Goal: Task Accomplishment & Management: Use online tool/utility

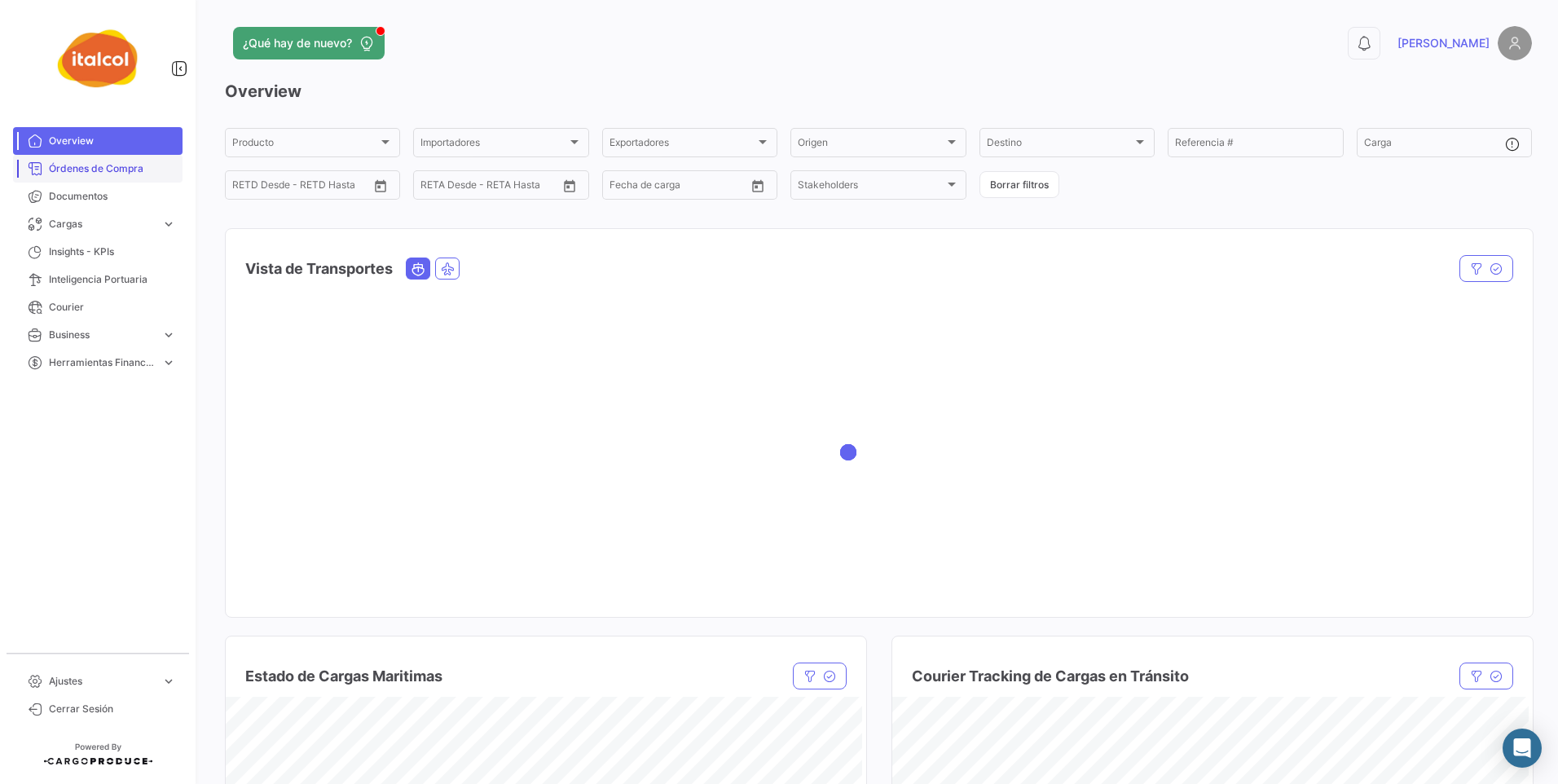
click at [64, 165] on span "Órdenes de Compra" at bounding box center [112, 169] width 127 height 15
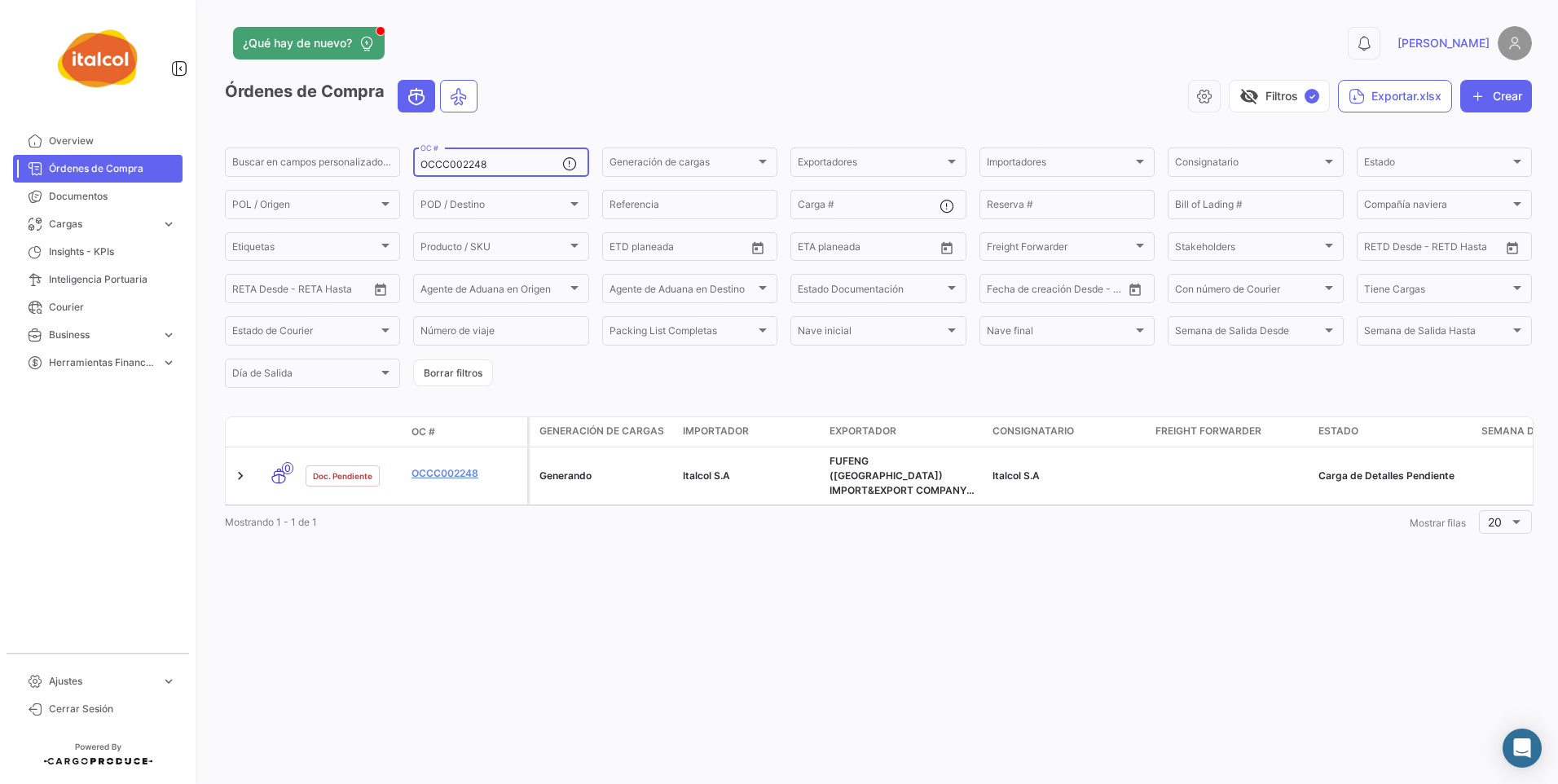
click at [461, 165] on input "OCCC002248" at bounding box center [491, 164] width 141 height 11
paste input "AURC000750"
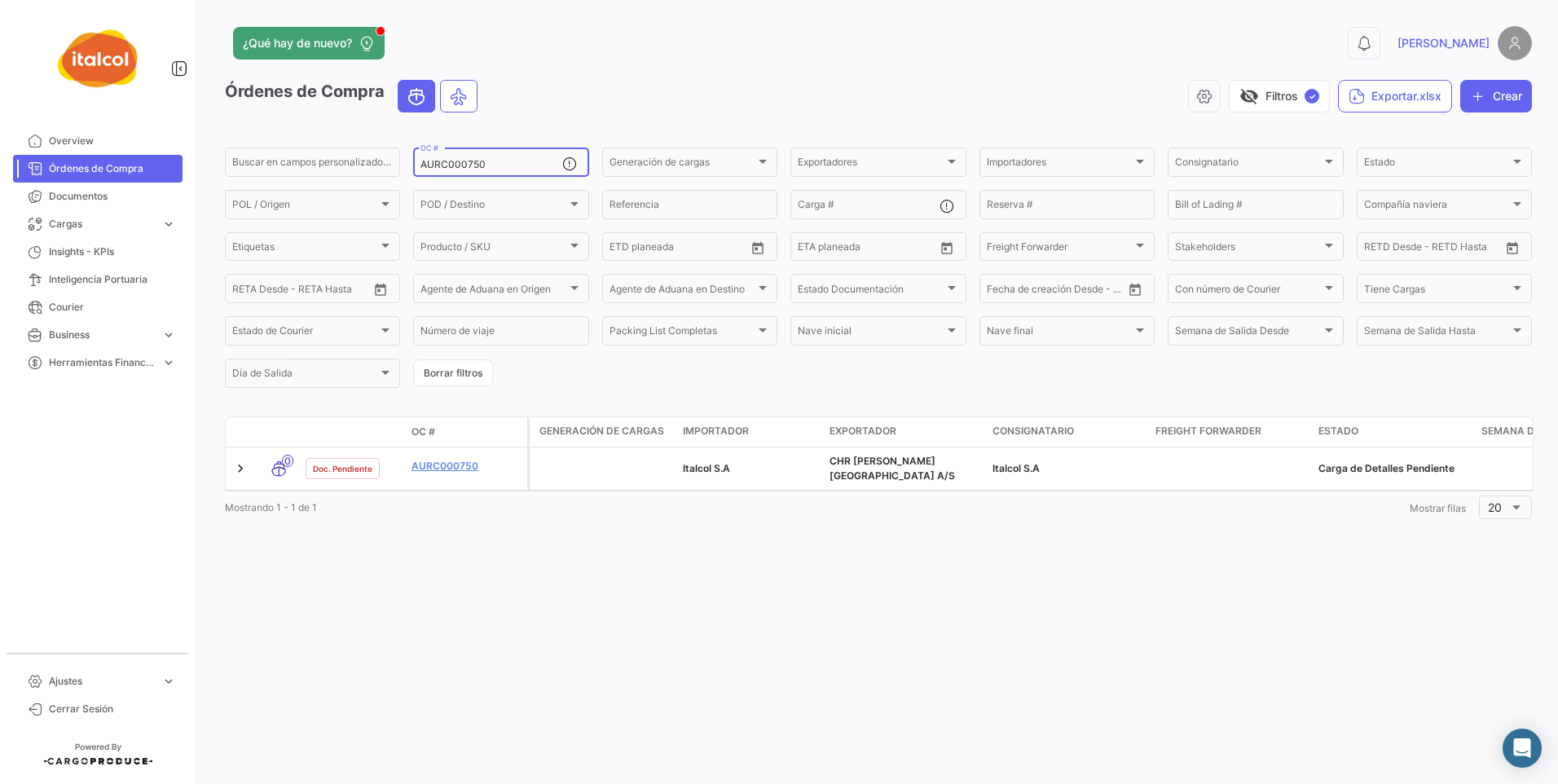
click at [471, 171] on div "AURC000750 OC #" at bounding box center [491, 160] width 141 height 32
click at [471, 170] on input "AURC000750" at bounding box center [491, 164] width 141 height 11
paste input "FZAC002254"
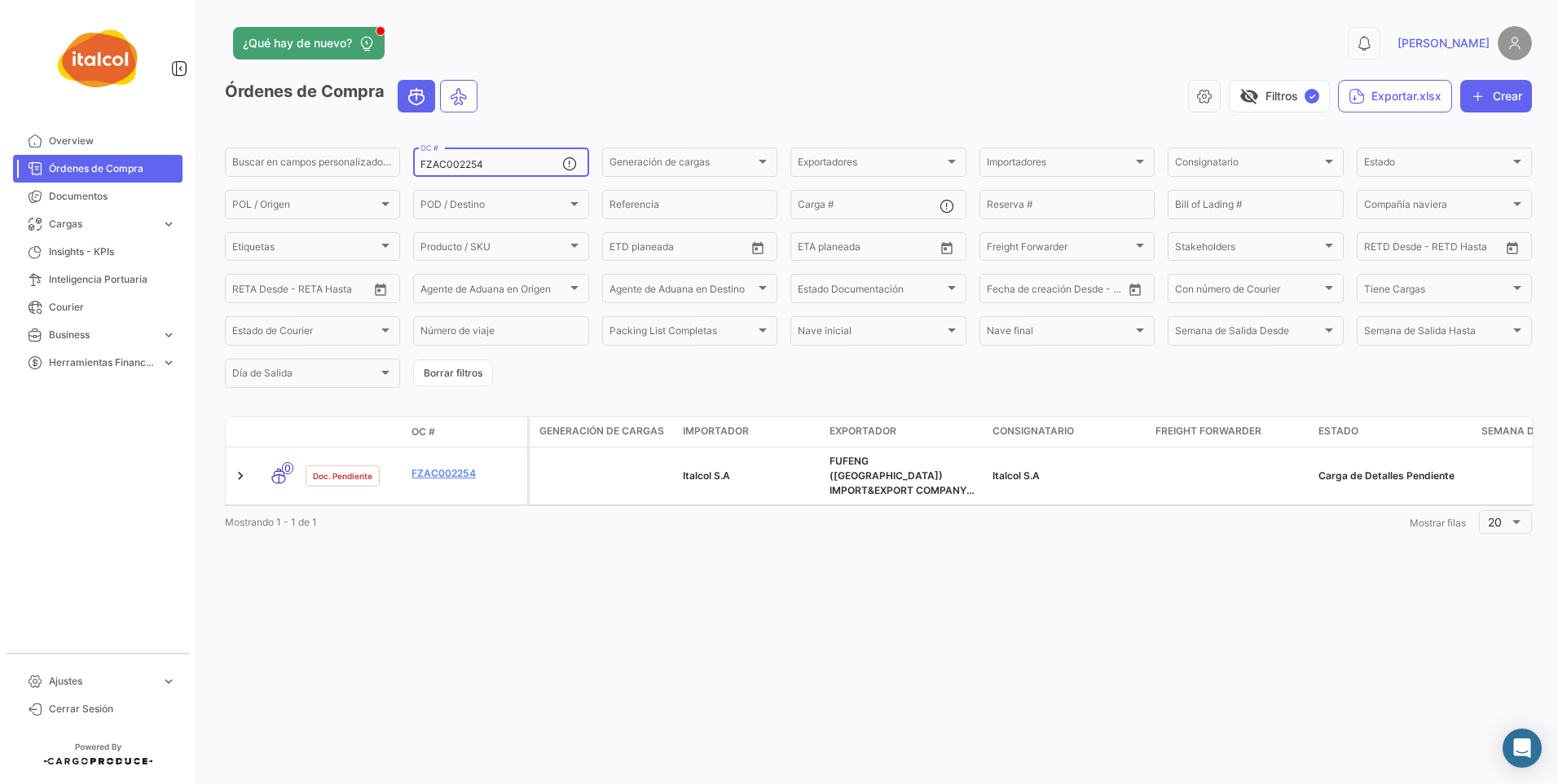
click at [443, 160] on input "FZAC002254" at bounding box center [491, 164] width 141 height 11
paste input "046"
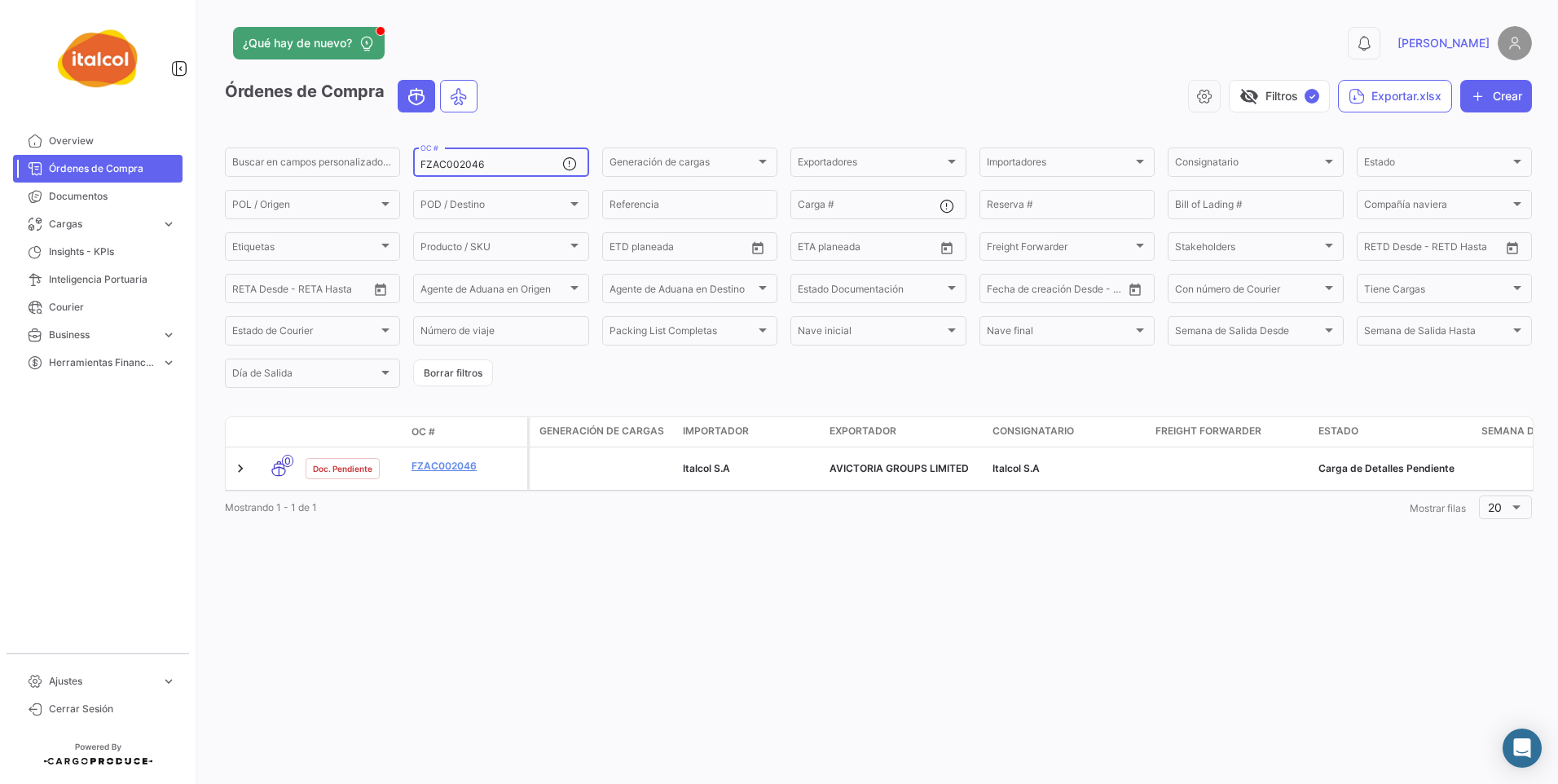
paste input "7"
type input "FZAC002047"
drag, startPoint x: 514, startPoint y: 163, endPoint x: 423, endPoint y: 183, distance: 93.2
click at [423, 183] on form "Buscar en [PERSON_NAME] personalizados... FZAC002047 OC # Generación [PERSON_NA…" at bounding box center [878, 267] width 1307 height 245
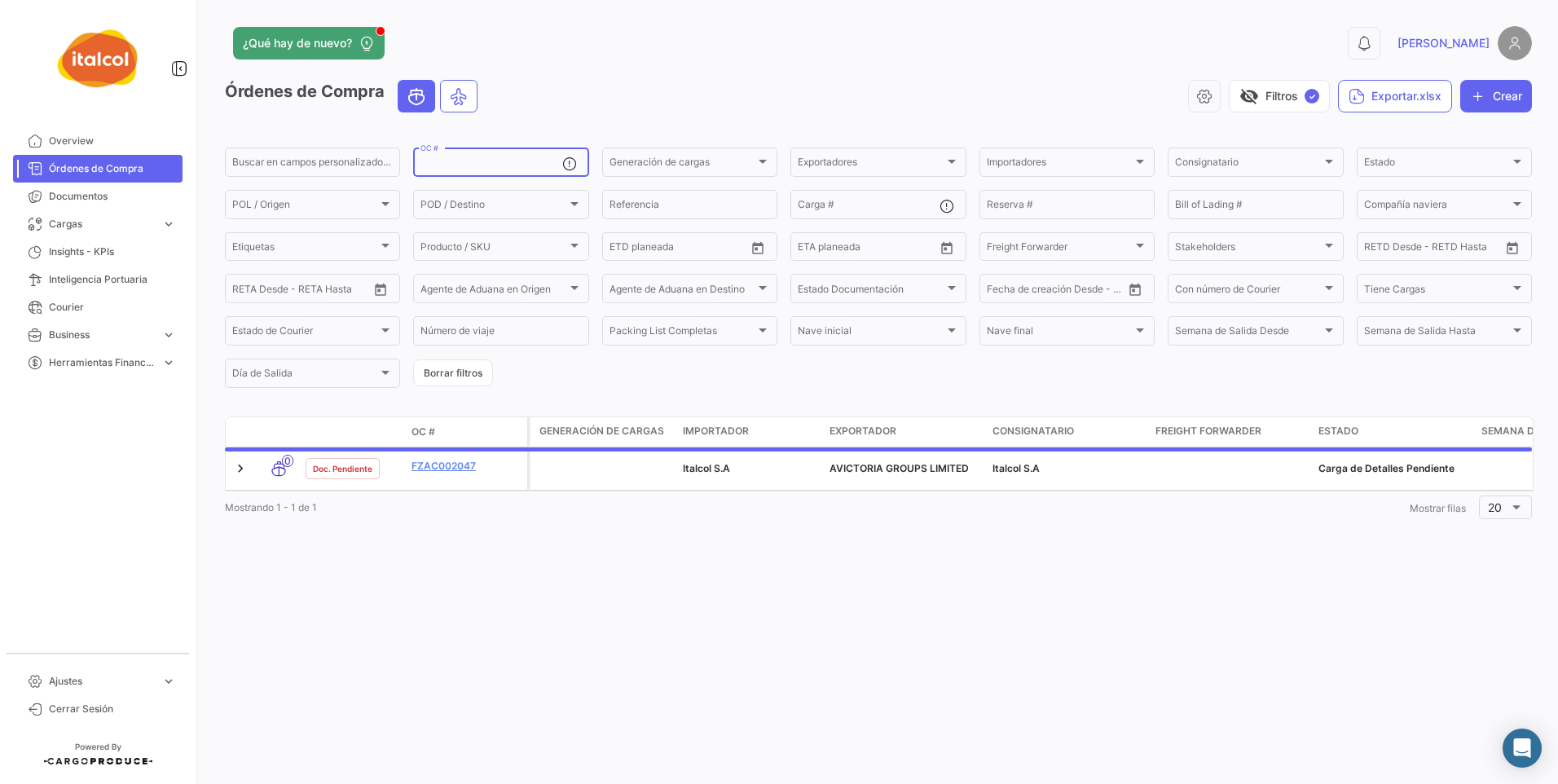
paste input "OCCC002189"
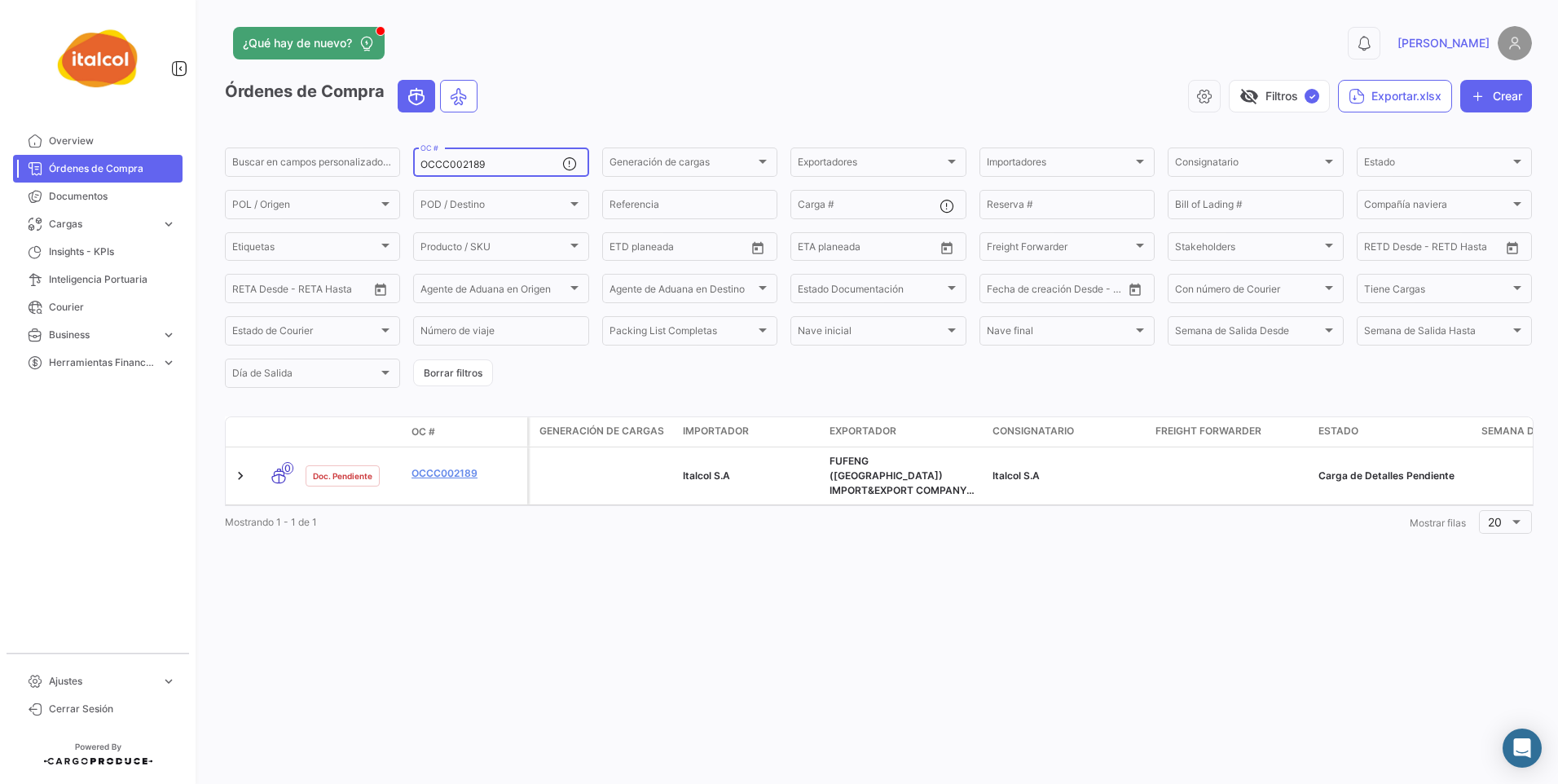
paste input "91"
paste input "200"
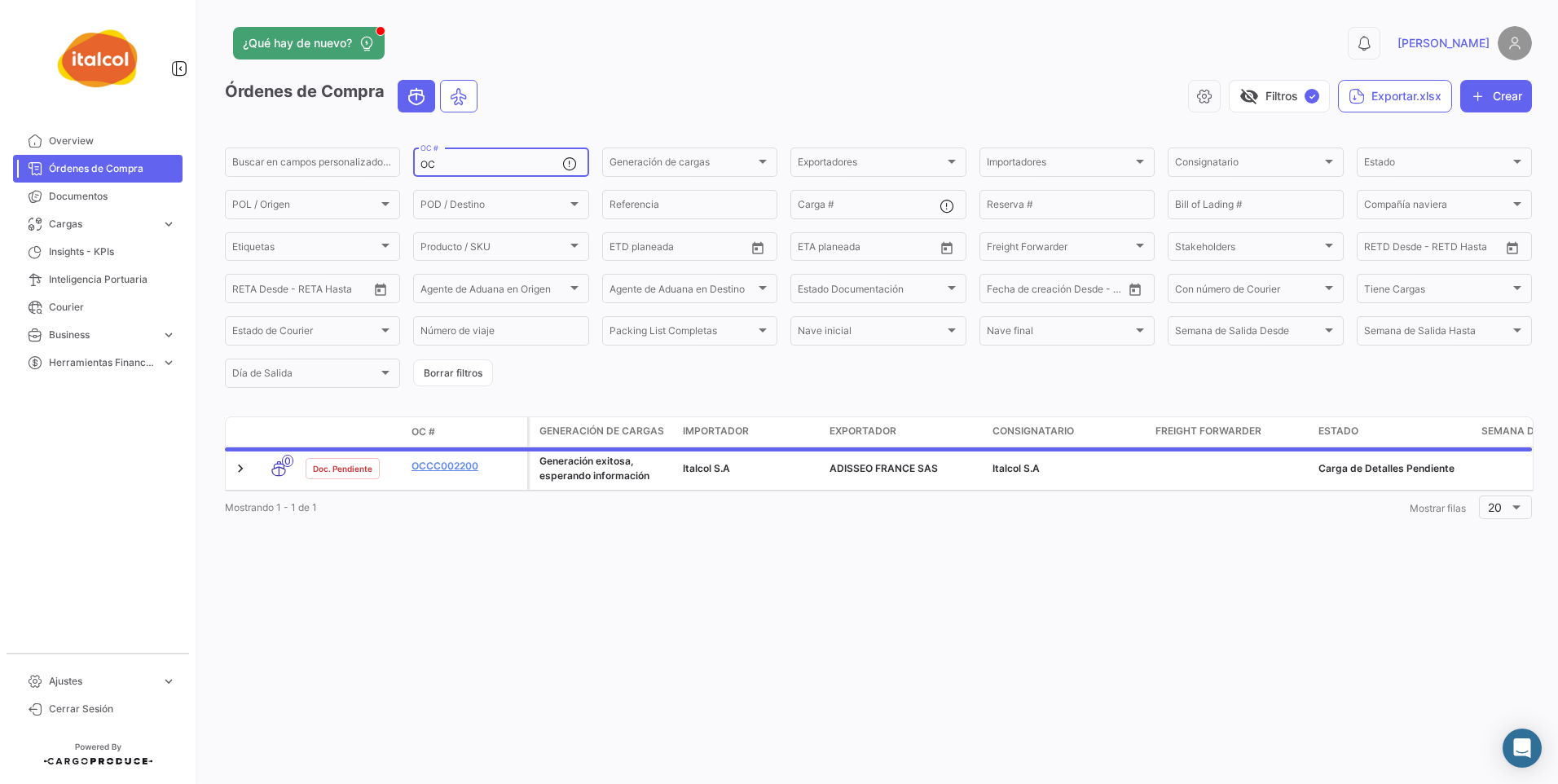
type input "O"
paste input "FZPC000747"
click at [724, 665] on div "¿Qué hay de nuevo? 0 [PERSON_NAME] de Compra visibility_off Filtros ✓ Exportar.…" at bounding box center [878, 392] width 1359 height 784
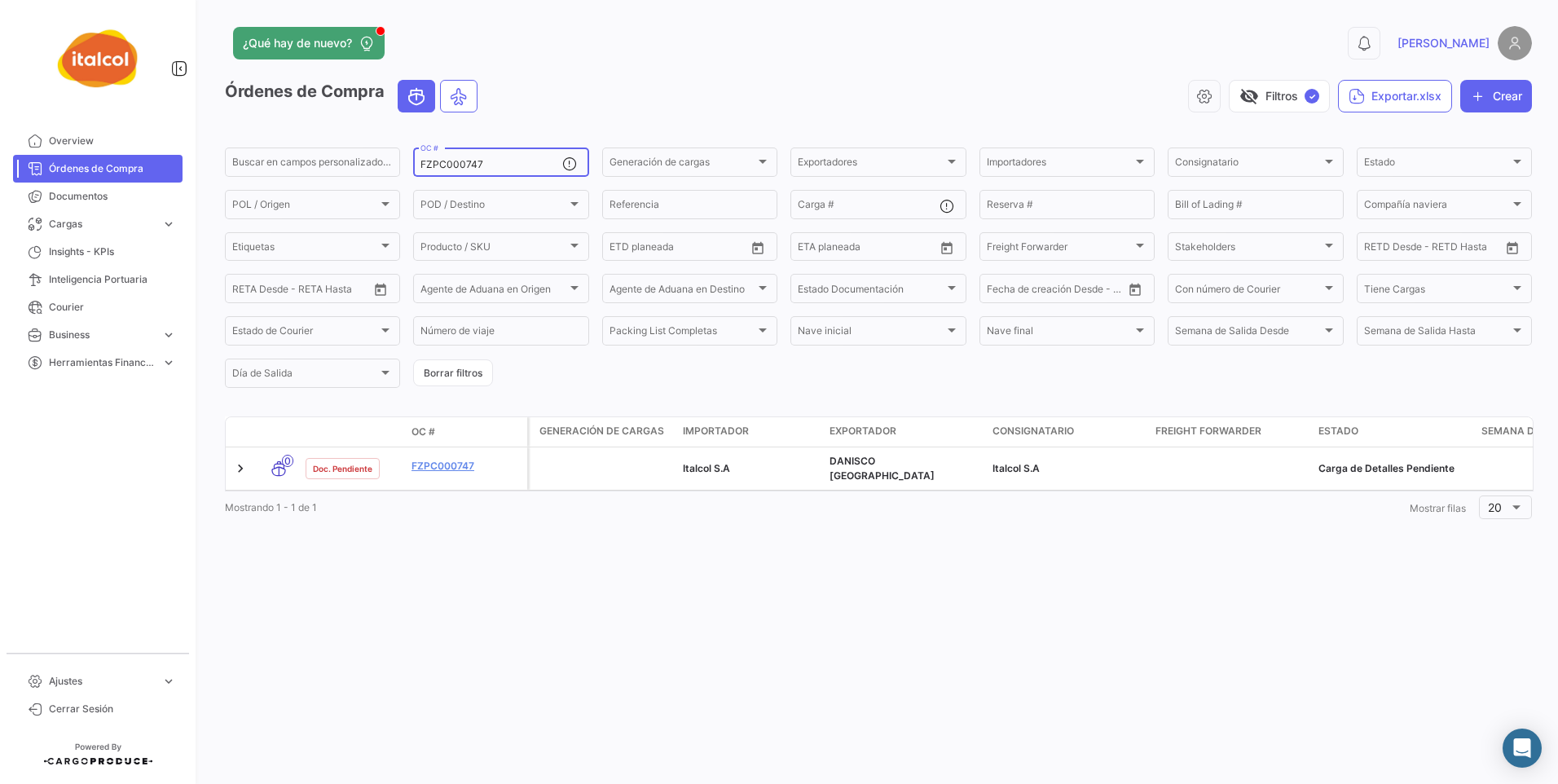
click at [457, 158] on div "FZPC000747 OC #" at bounding box center [491, 160] width 141 height 32
click at [453, 164] on div "FZPC000747 OC #" at bounding box center [491, 160] width 141 height 32
click at [453, 164] on input "FZPC000747" at bounding box center [491, 164] width 141 height 11
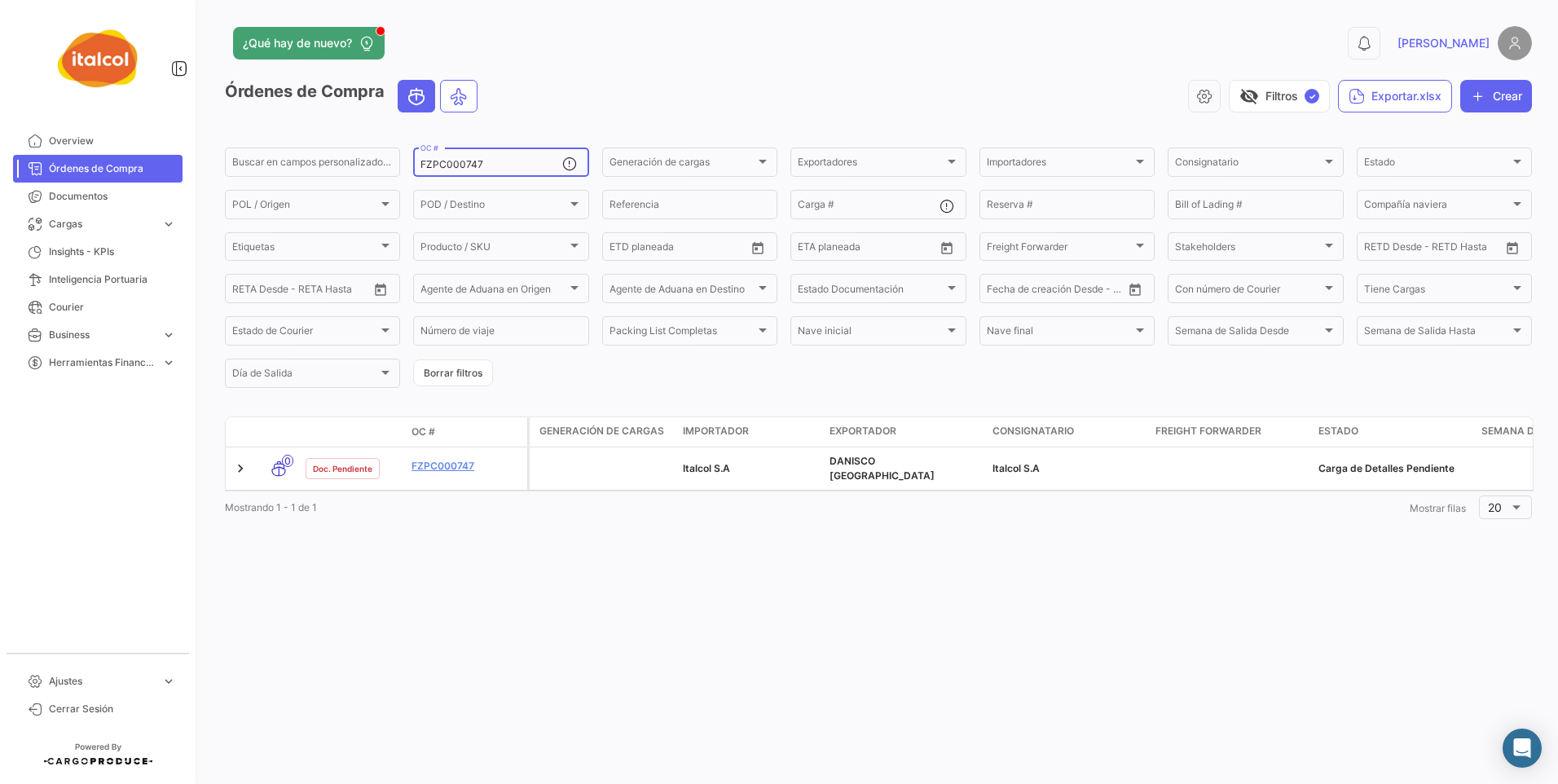
paste input "8"
click at [450, 157] on div "FZPC000748 OC #" at bounding box center [491, 160] width 141 height 32
click at [440, 167] on input "FZPC000748" at bounding box center [491, 164] width 141 height 11
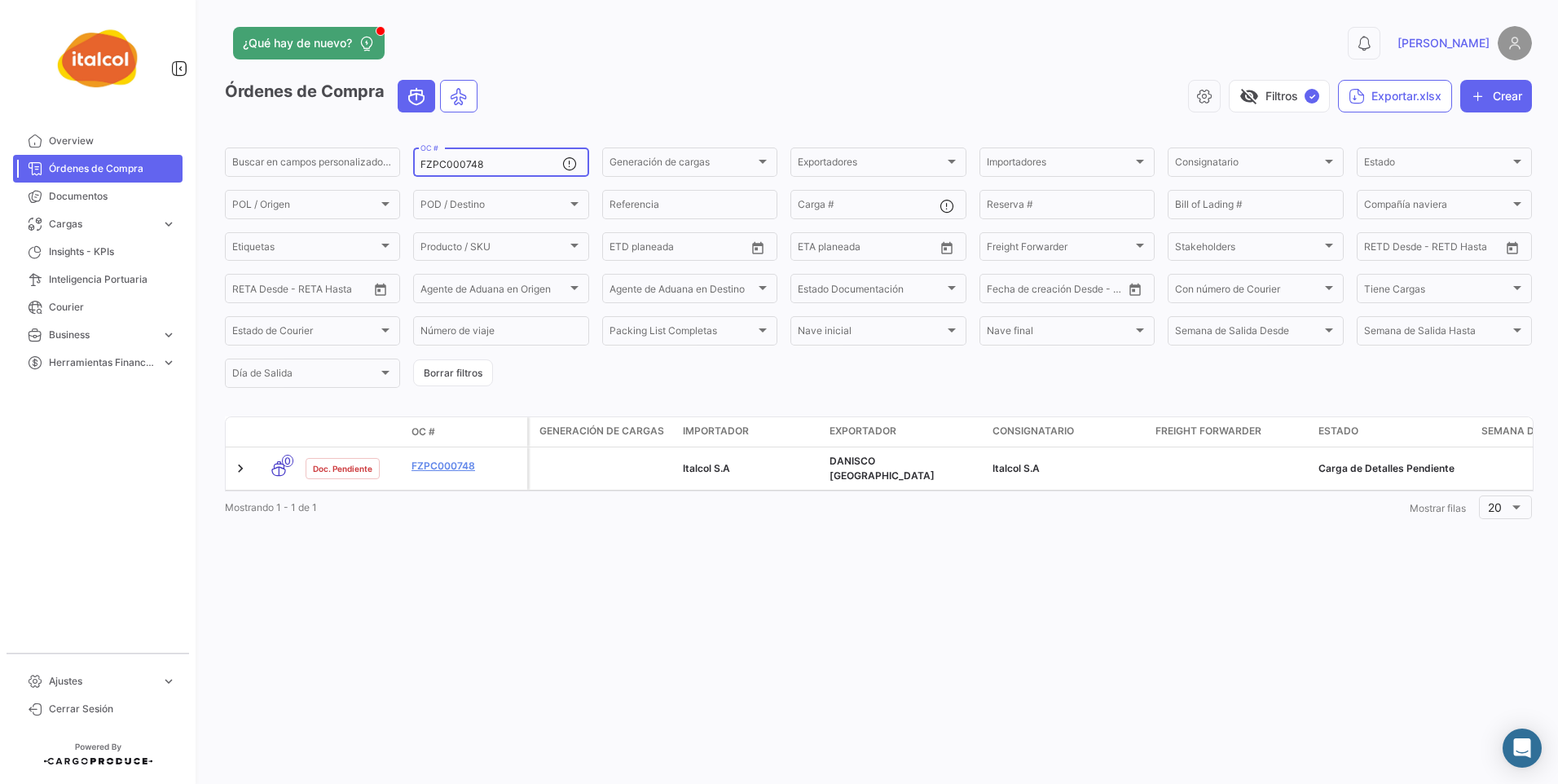
paste input "AURC00075"
paste input "FZPC000759"
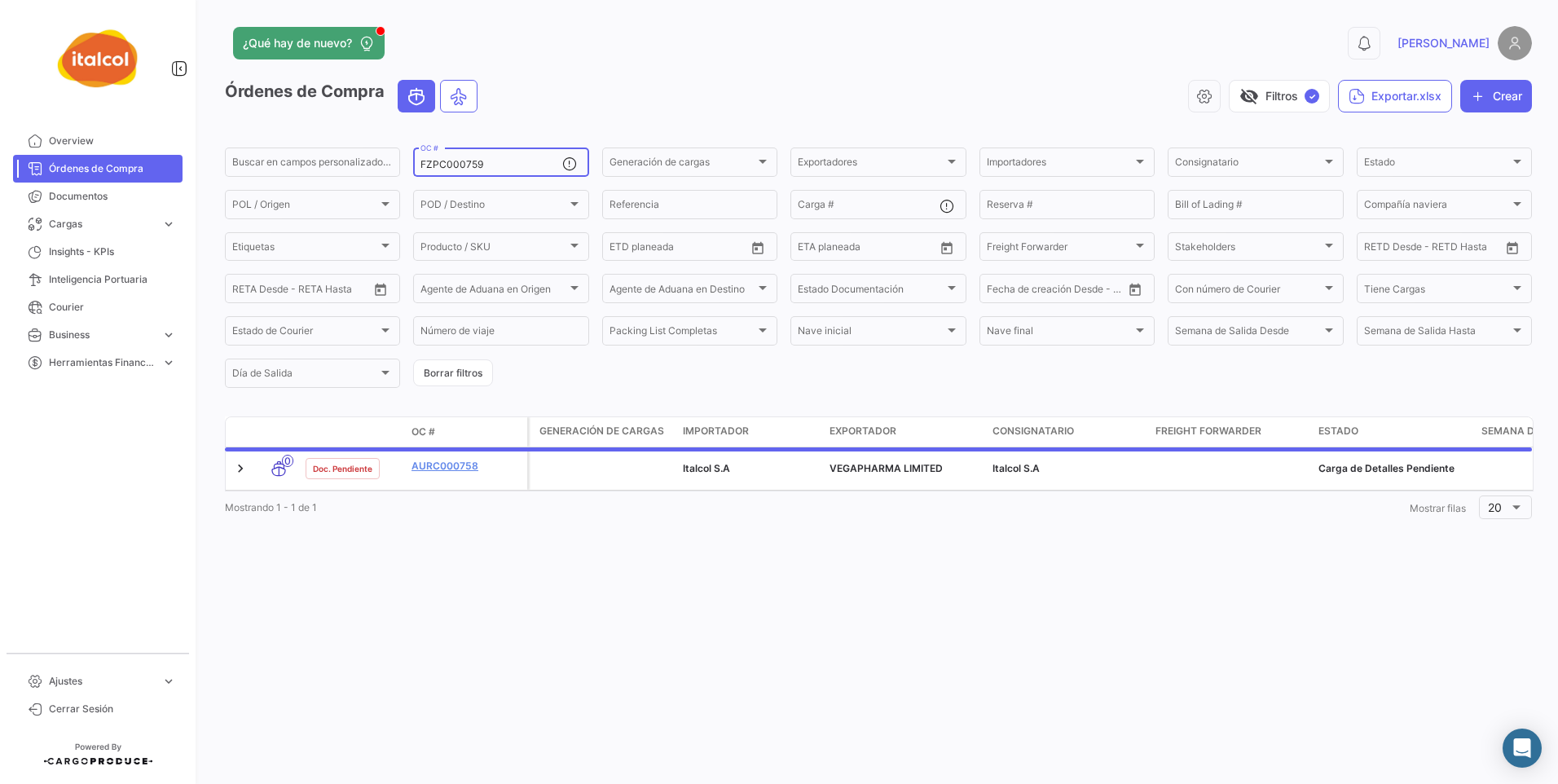
type input "FZPC000759"
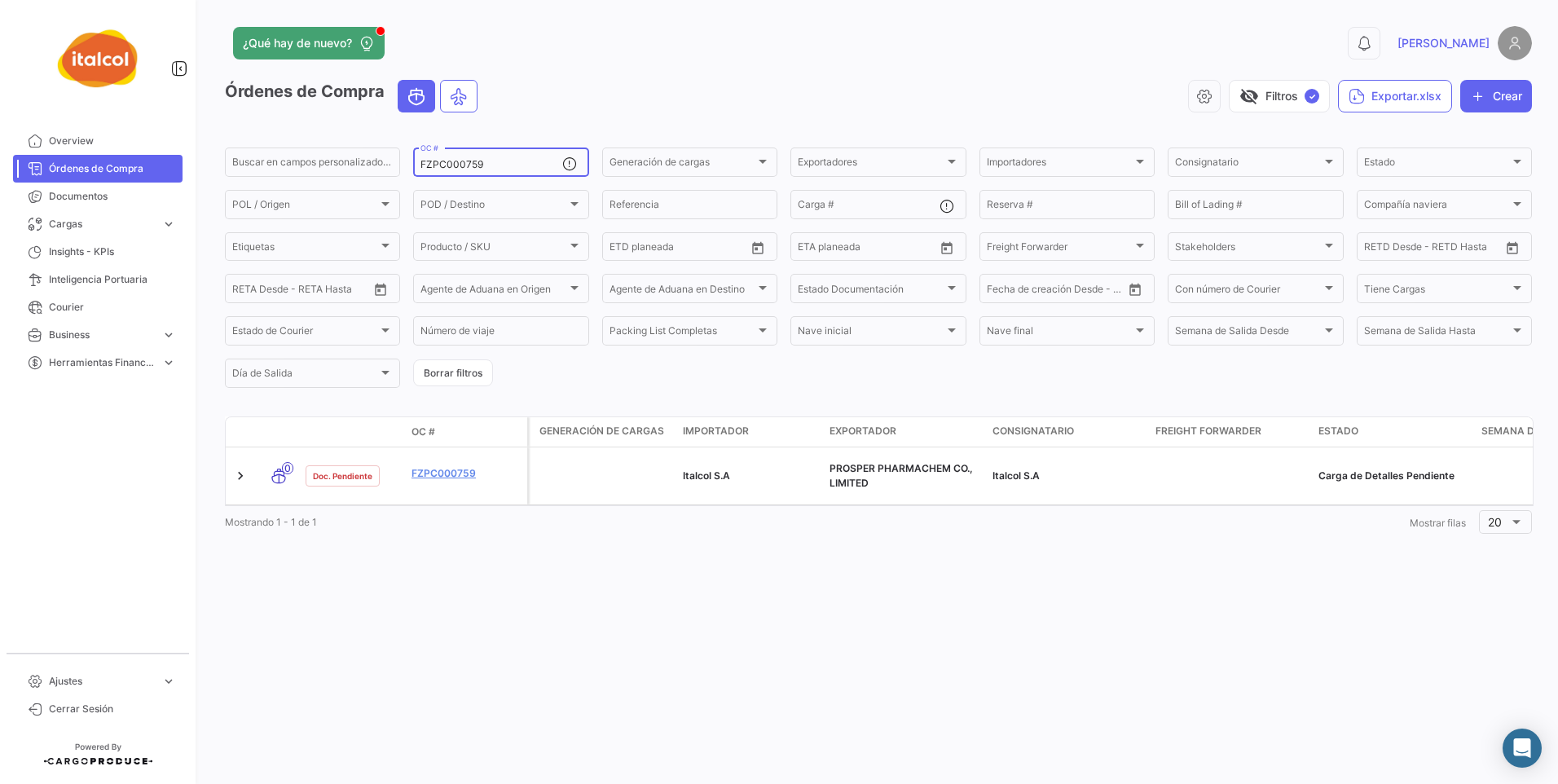
paste input
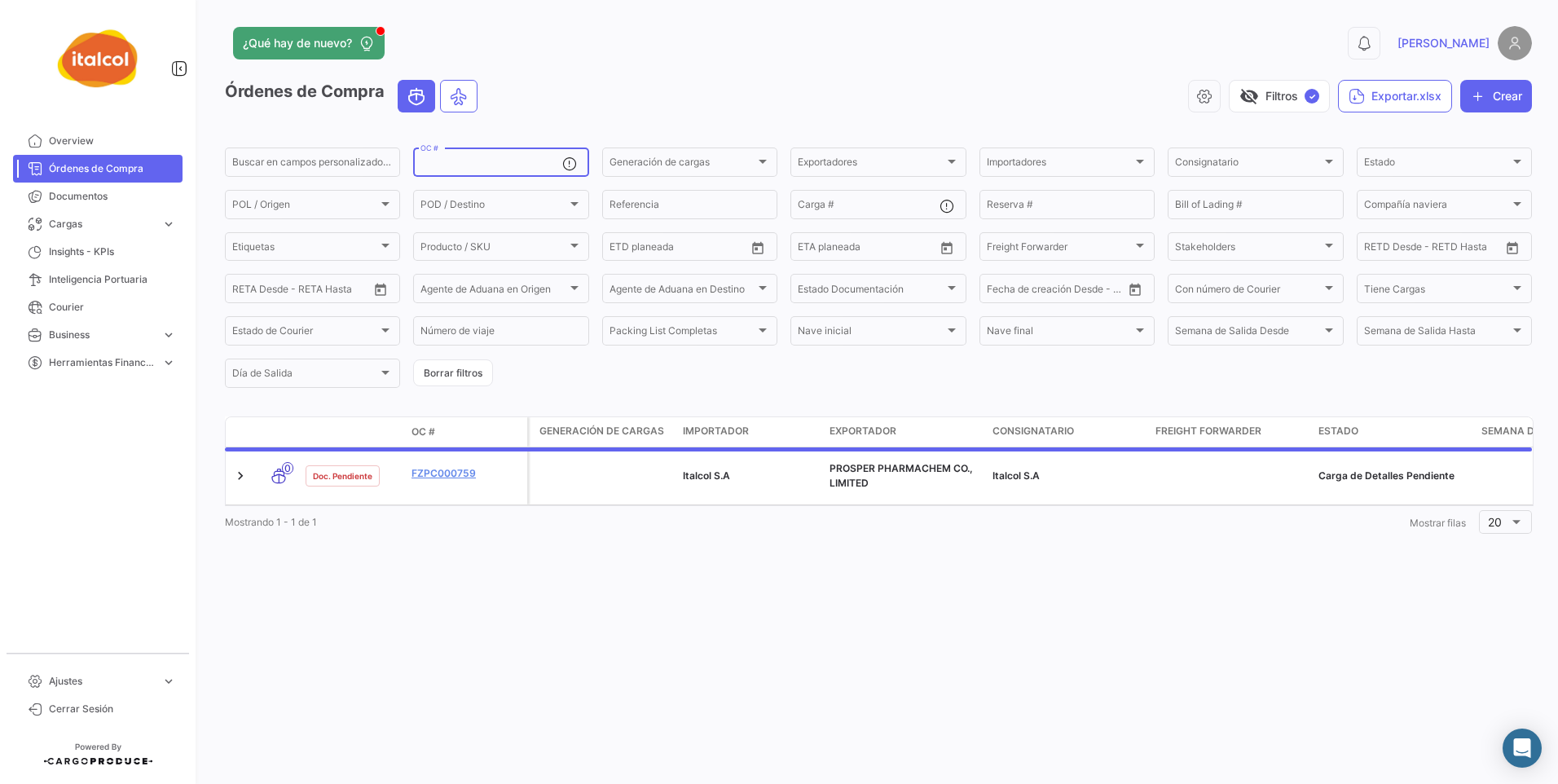
paste input "FZAC002143"
type input "FZAC002143"
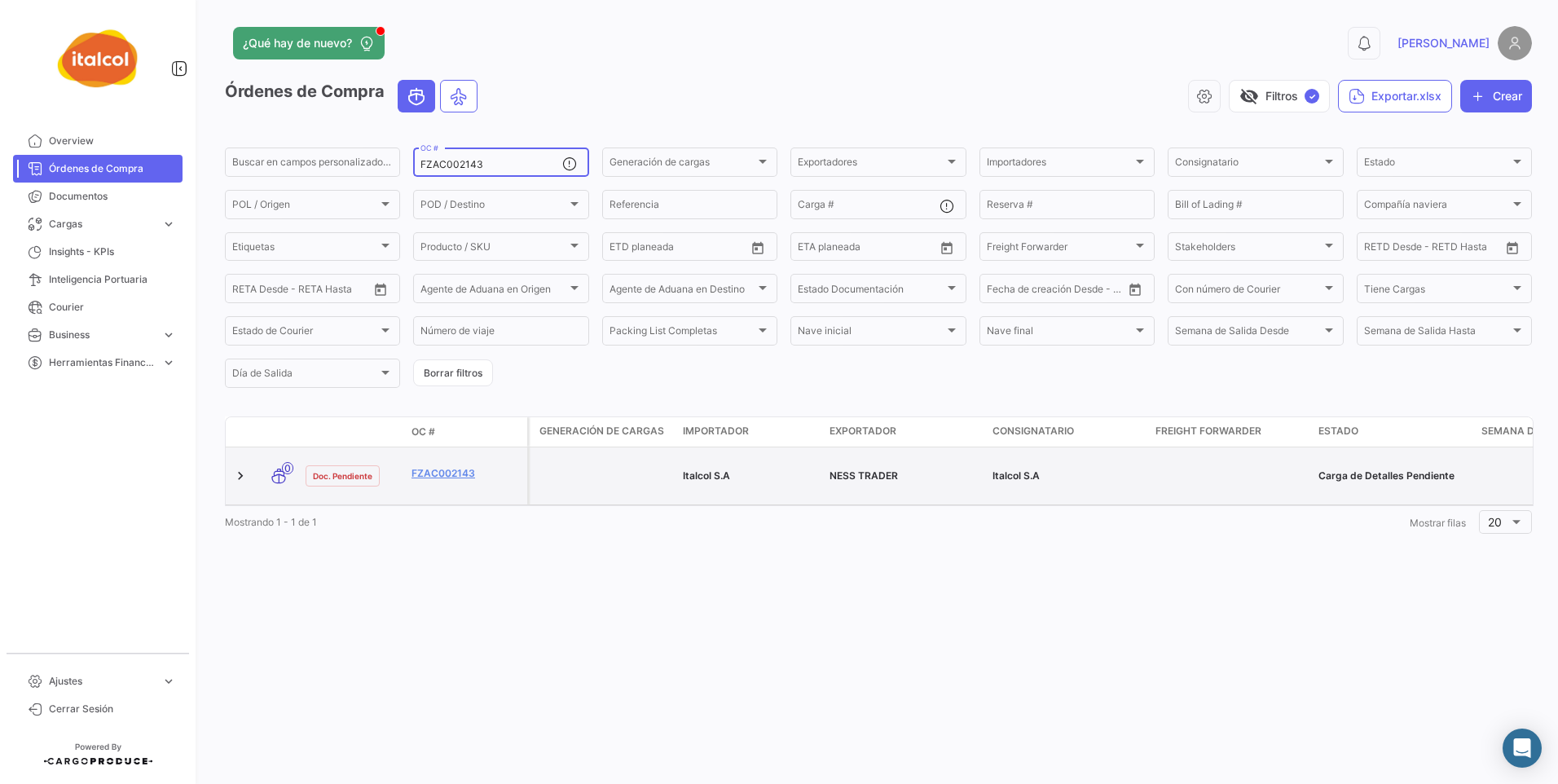
paste input
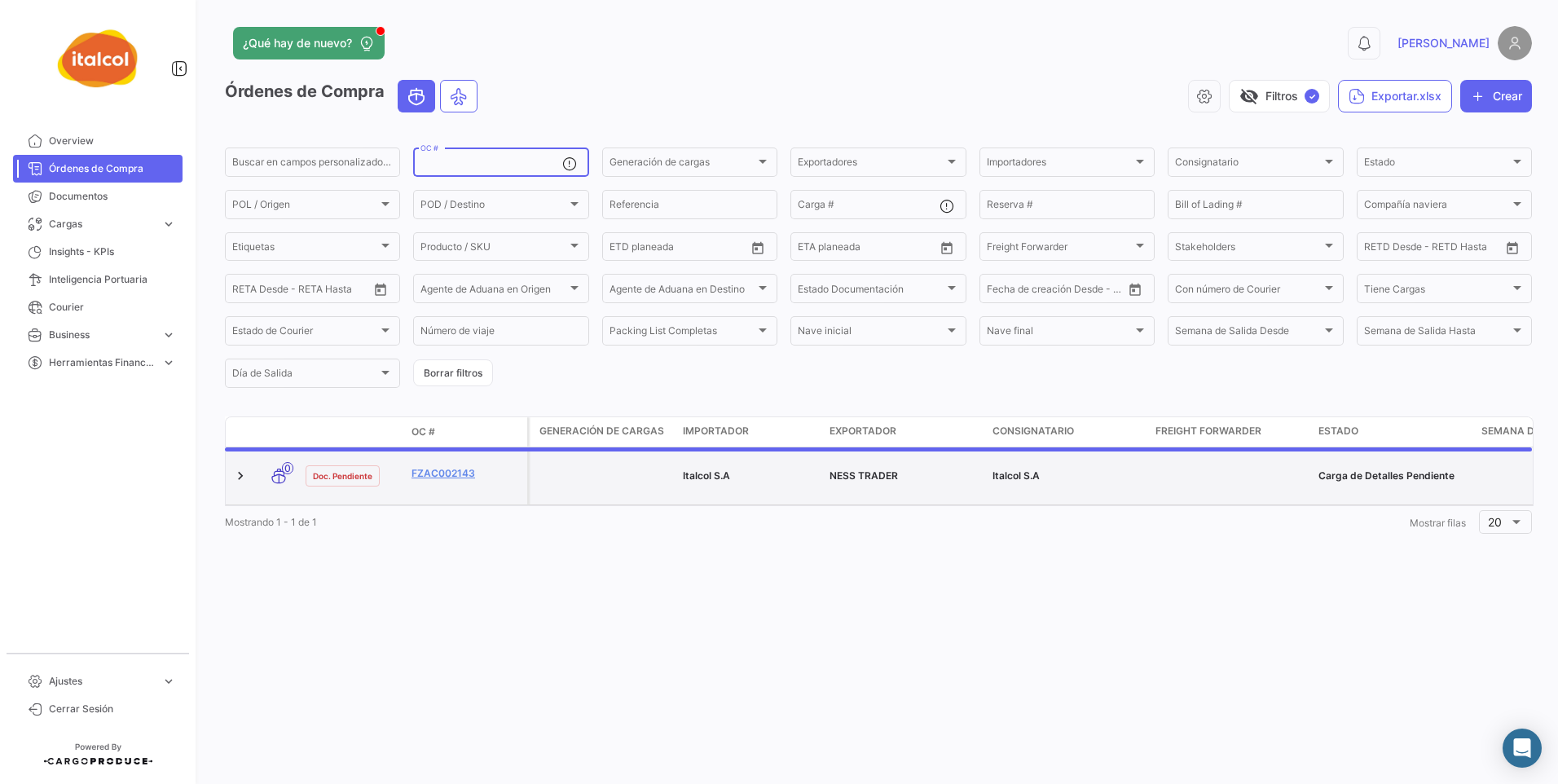
paste input "OCCC002239"
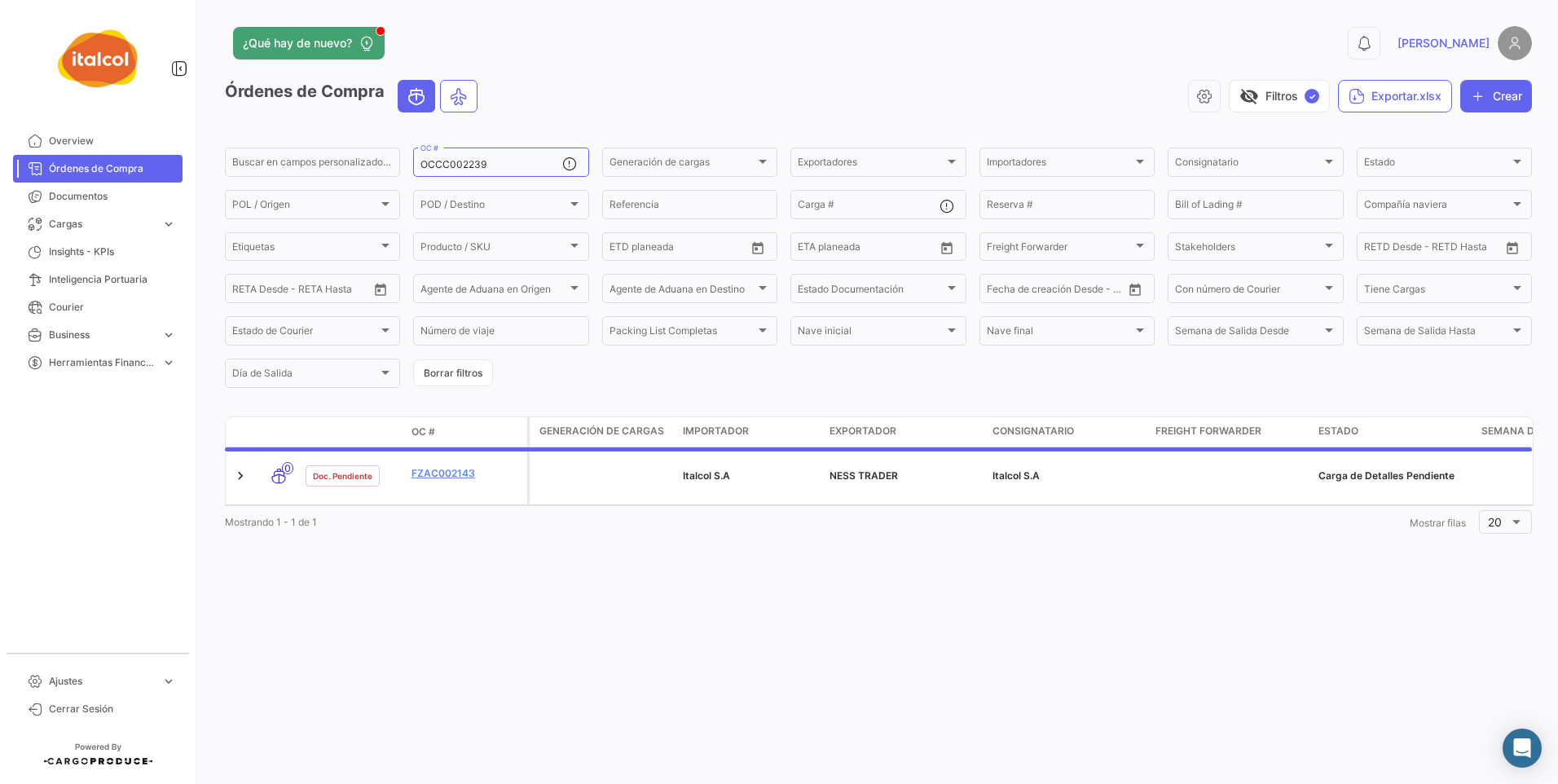
click at [748, 591] on div "¿Qué hay de nuevo? 0 [PERSON_NAME] de Compra visibility_off Filtros ✓ Exportar.…" at bounding box center [878, 392] width 1359 height 784
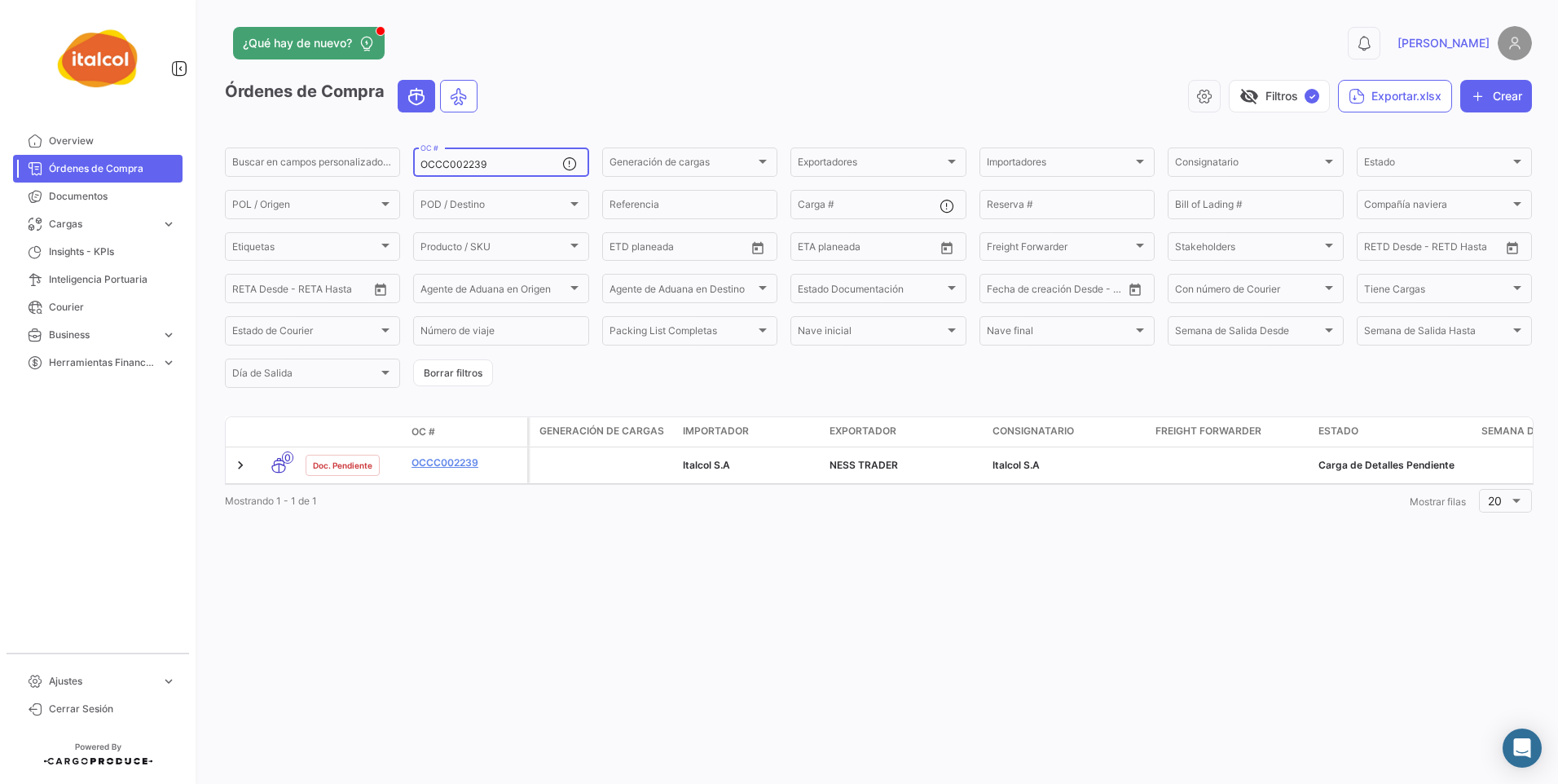
click at [442, 163] on input "OCCC002239" at bounding box center [491, 164] width 141 height 11
paste input "43"
paste input "8"
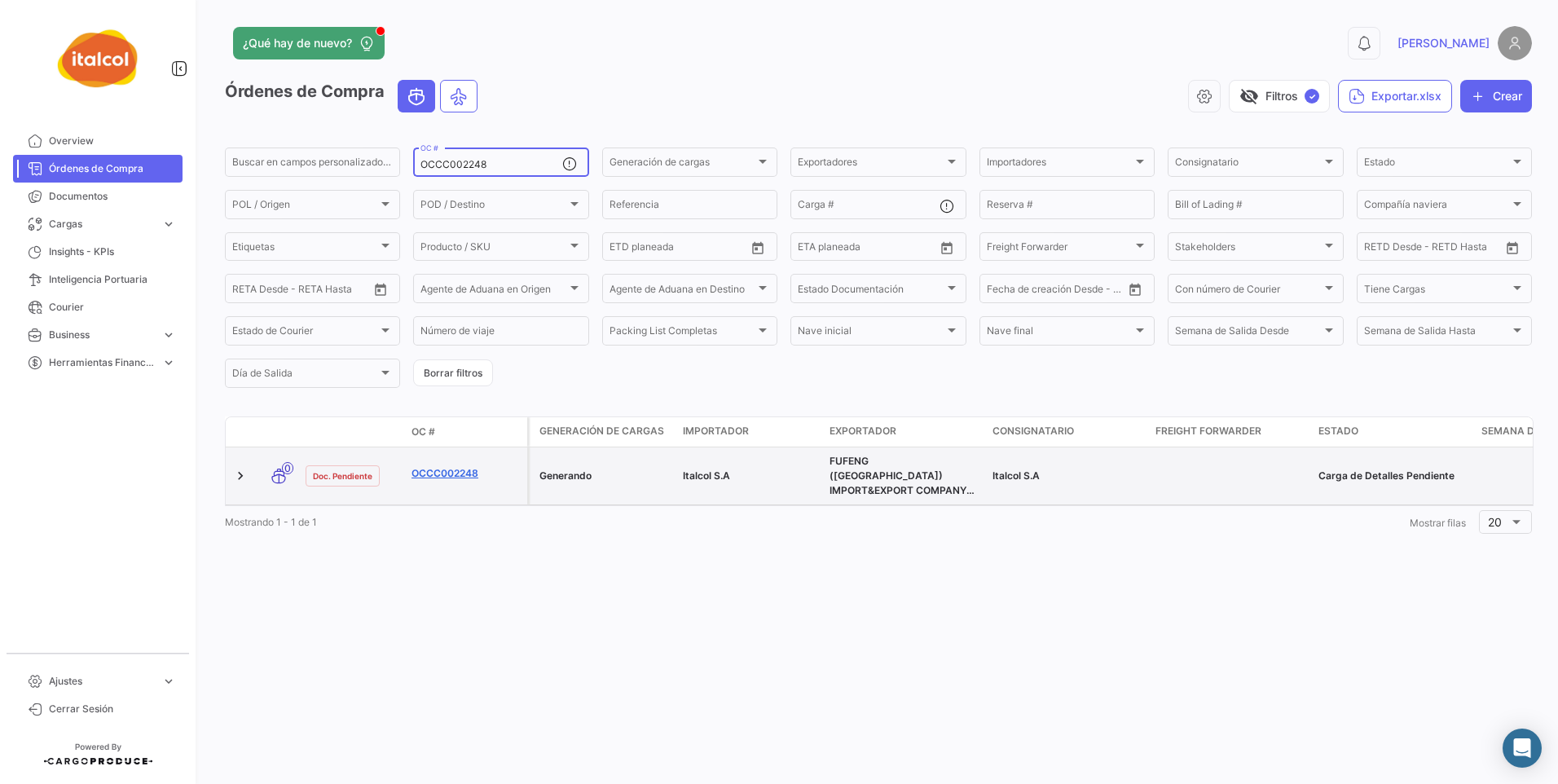
paste input "64"
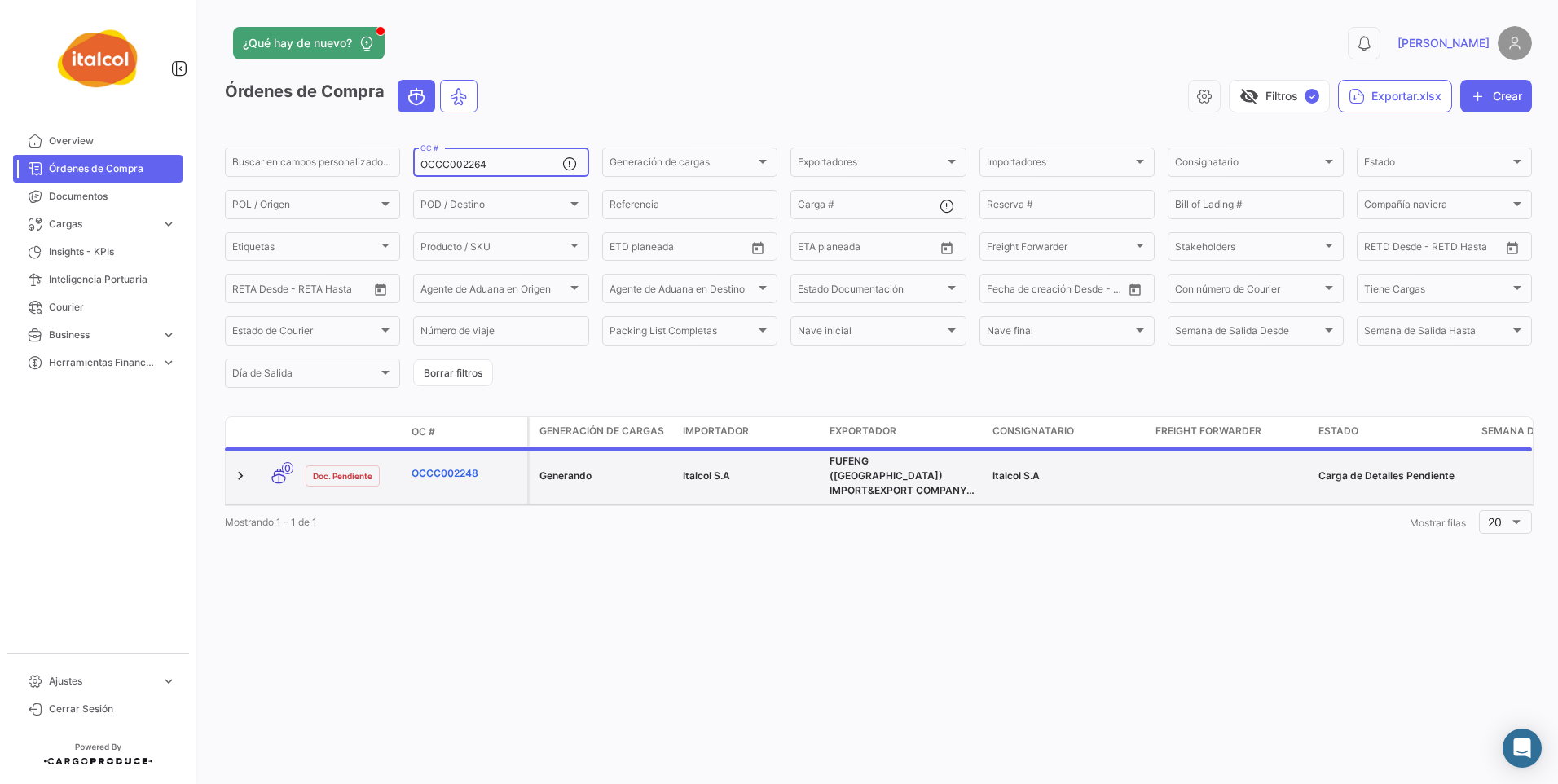
type input "OCCC002264"
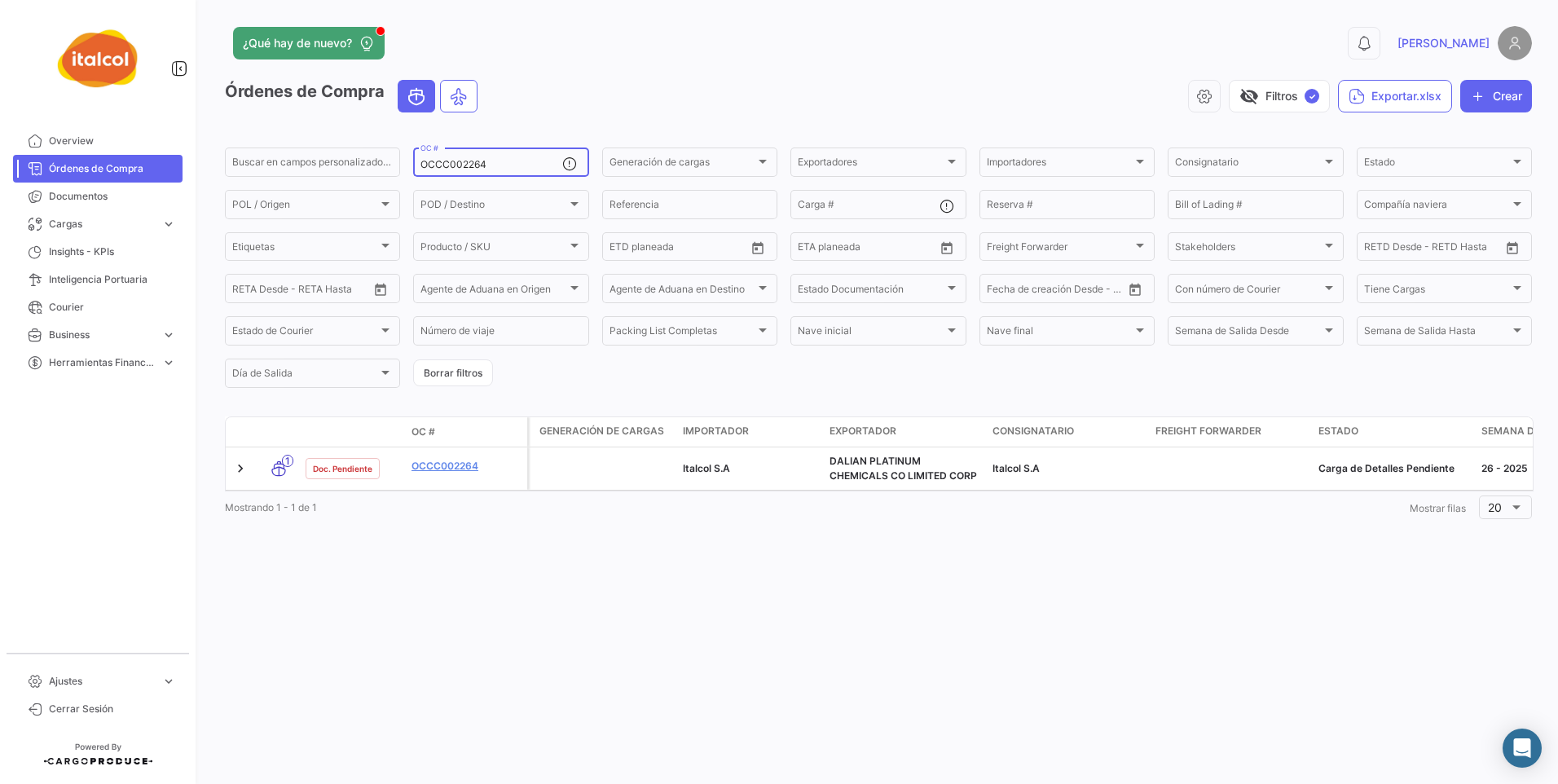
click at [485, 169] on input "OCCC002264" at bounding box center [491, 164] width 141 height 11
paste input
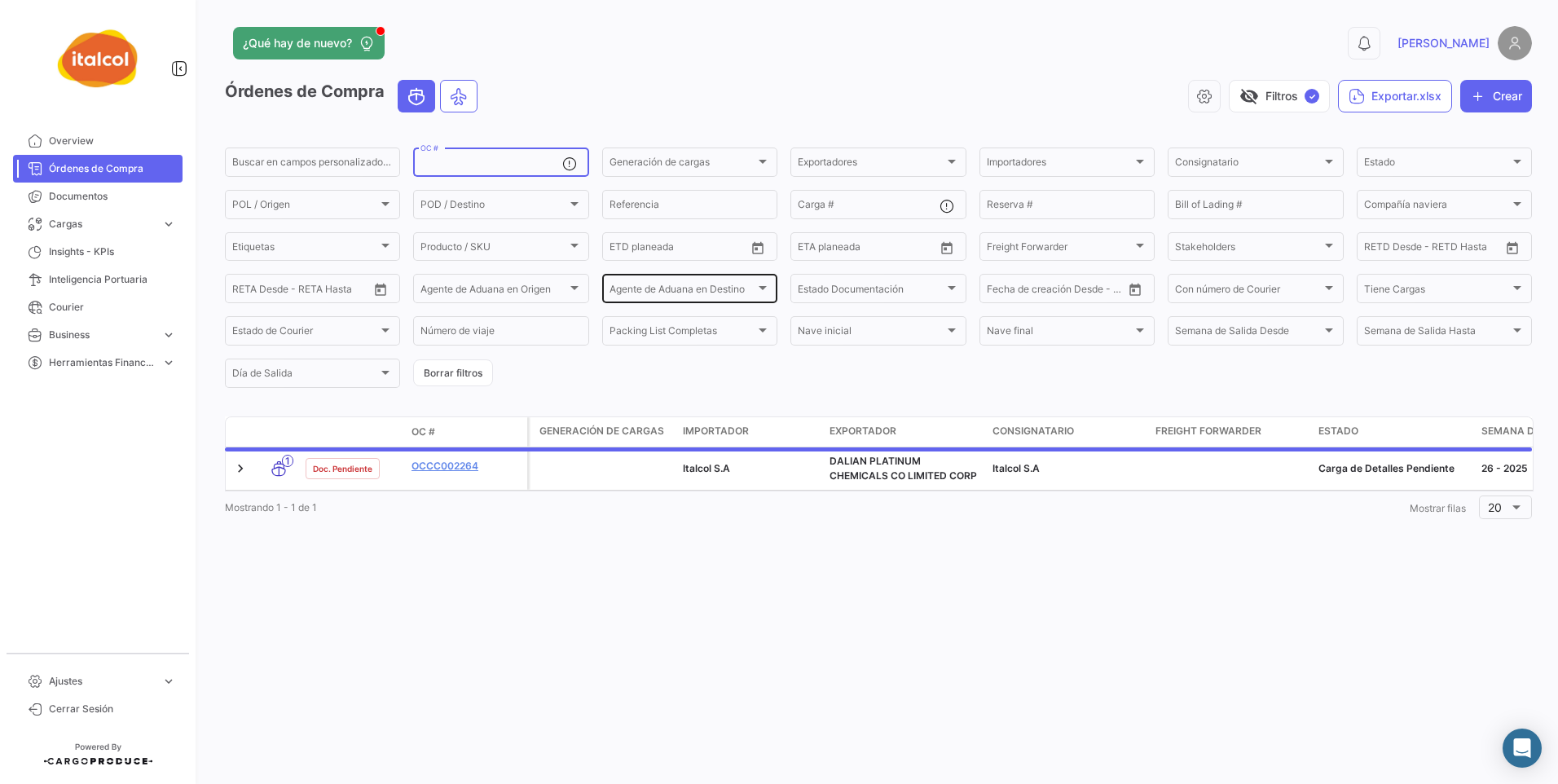
paste input "FZAC002160"
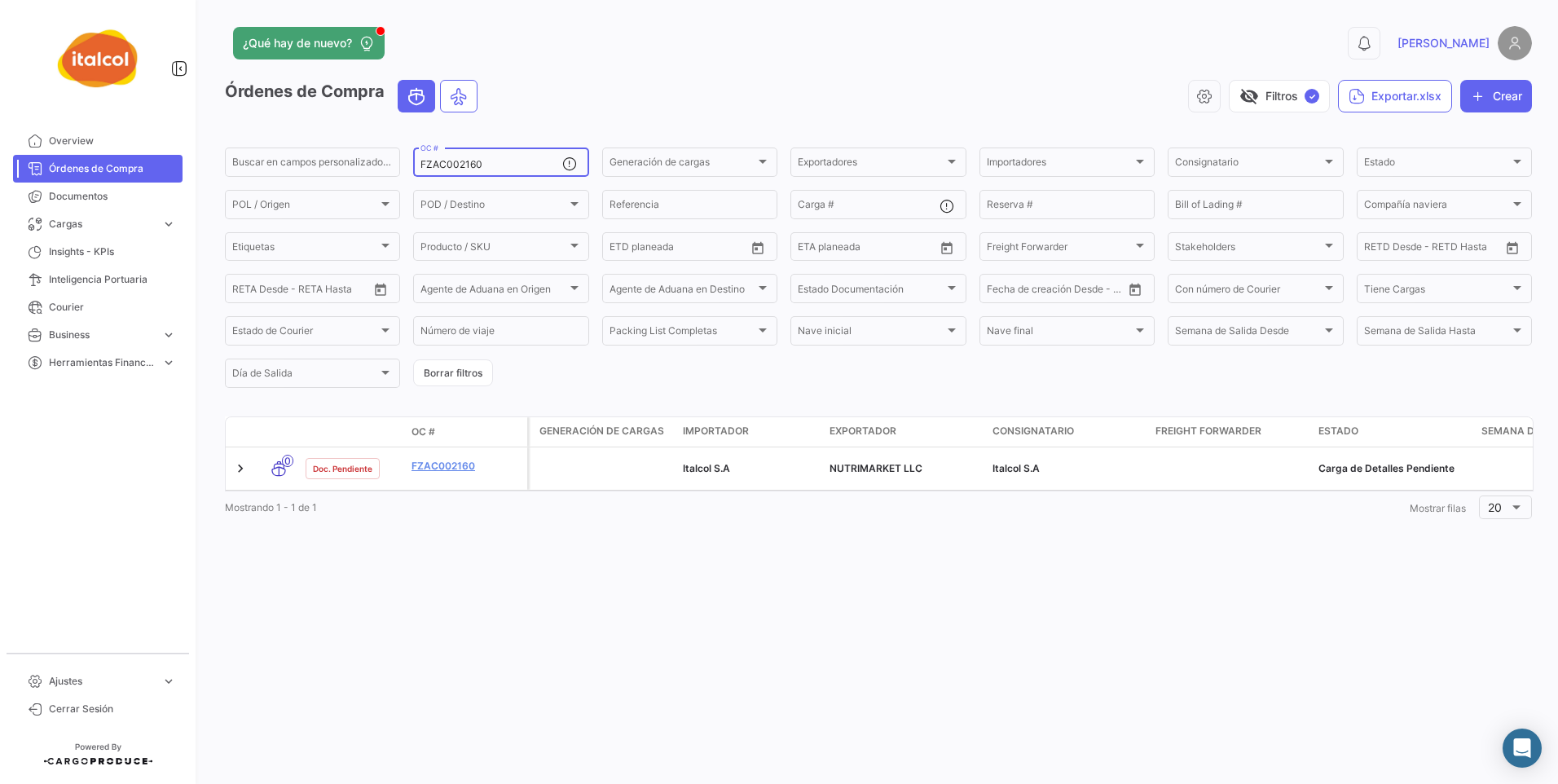
click at [479, 165] on input "FZAC002160" at bounding box center [491, 164] width 141 height 11
paste input "PC000771"
click at [453, 571] on div "¿Qué hay de nuevo? 0 [PERSON_NAME] de Compra visibility_off Filtros ✓ Exportar.…" at bounding box center [878, 392] width 1359 height 784
click at [468, 160] on input "FZPC000771" at bounding box center [491, 164] width 141 height 11
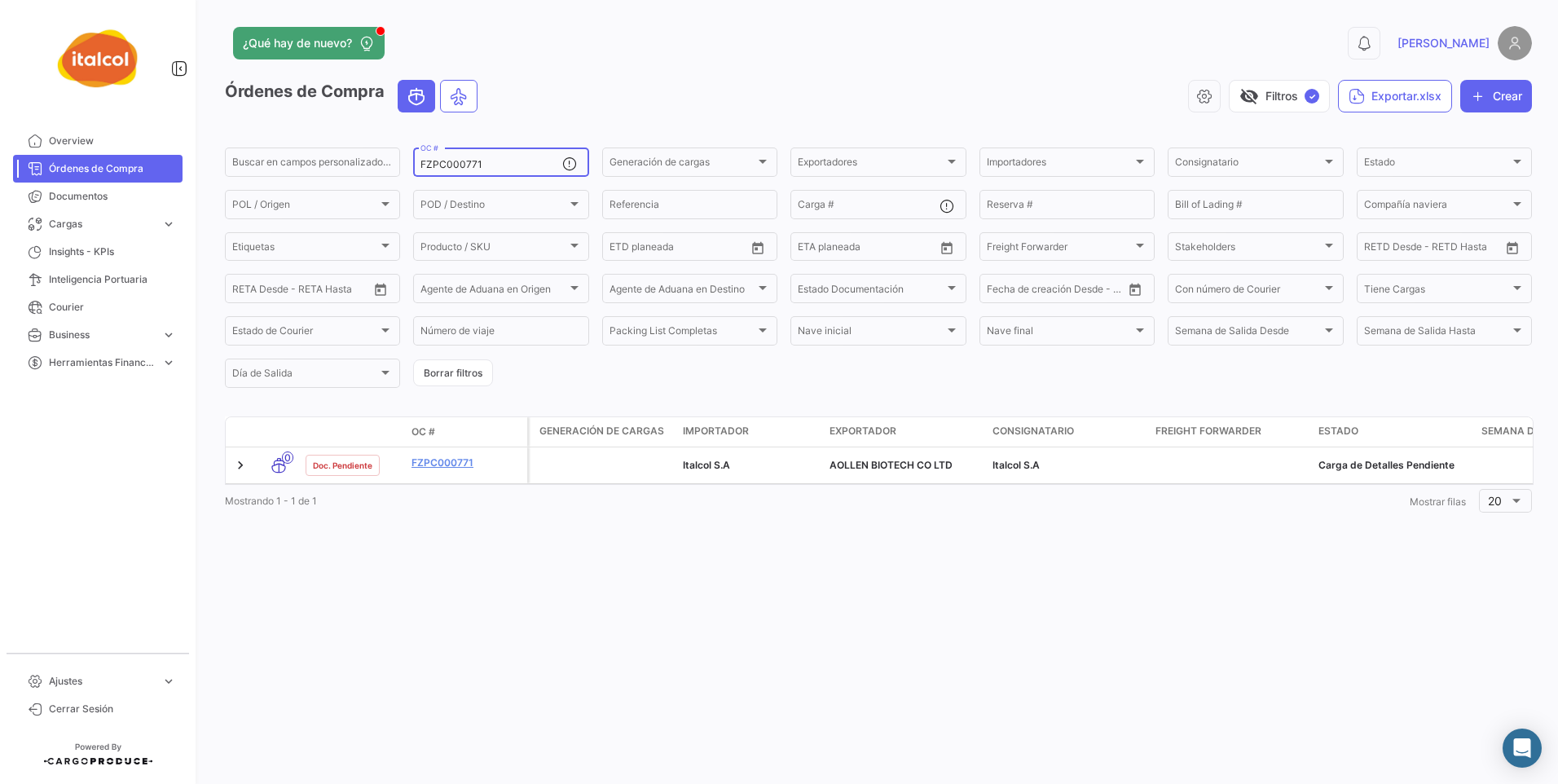
click at [468, 160] on input "FZPC000771" at bounding box center [491, 164] width 141 height 11
paste input "PAN-020-2025"
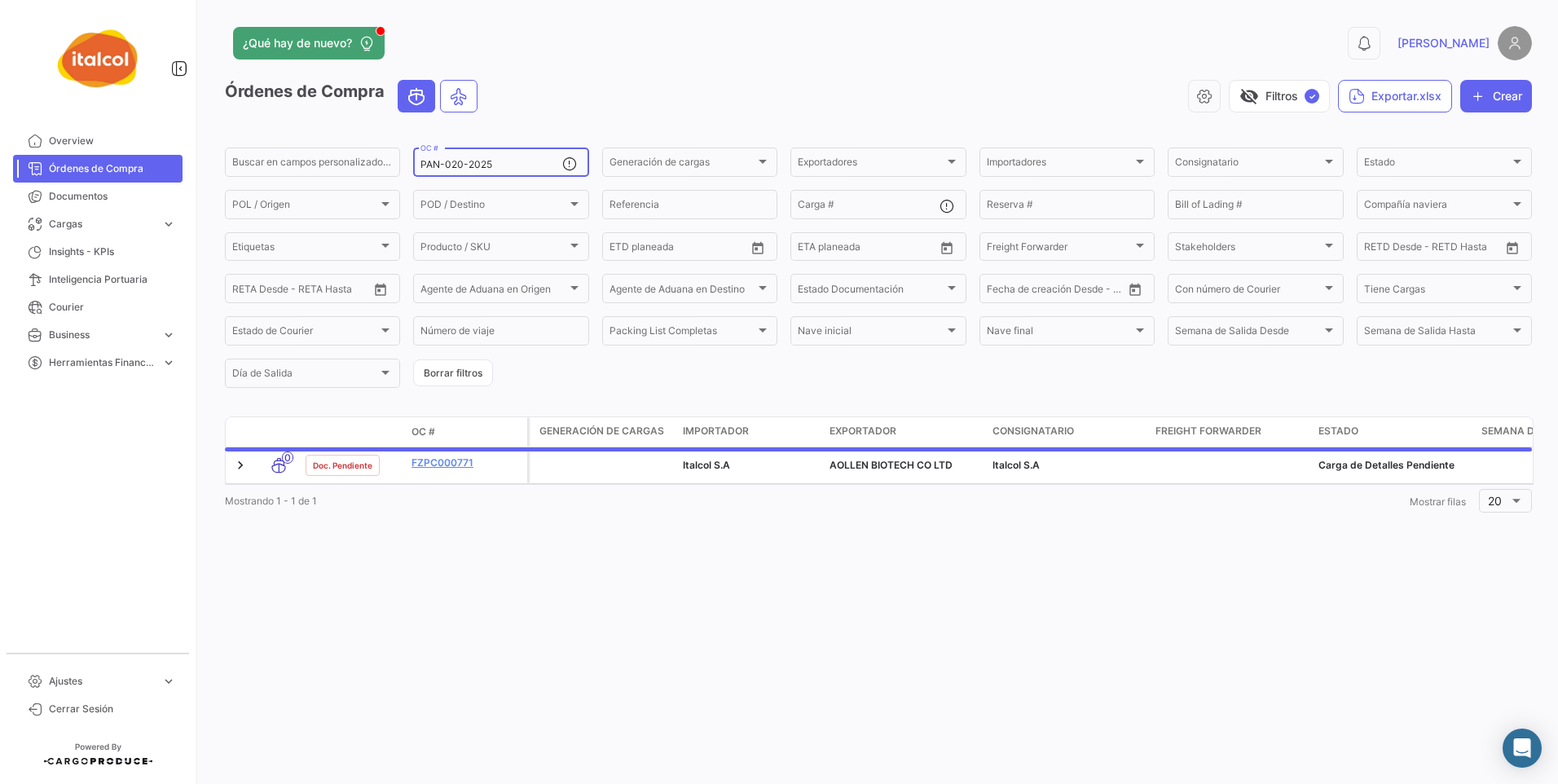
type input "PAN-020-2025"
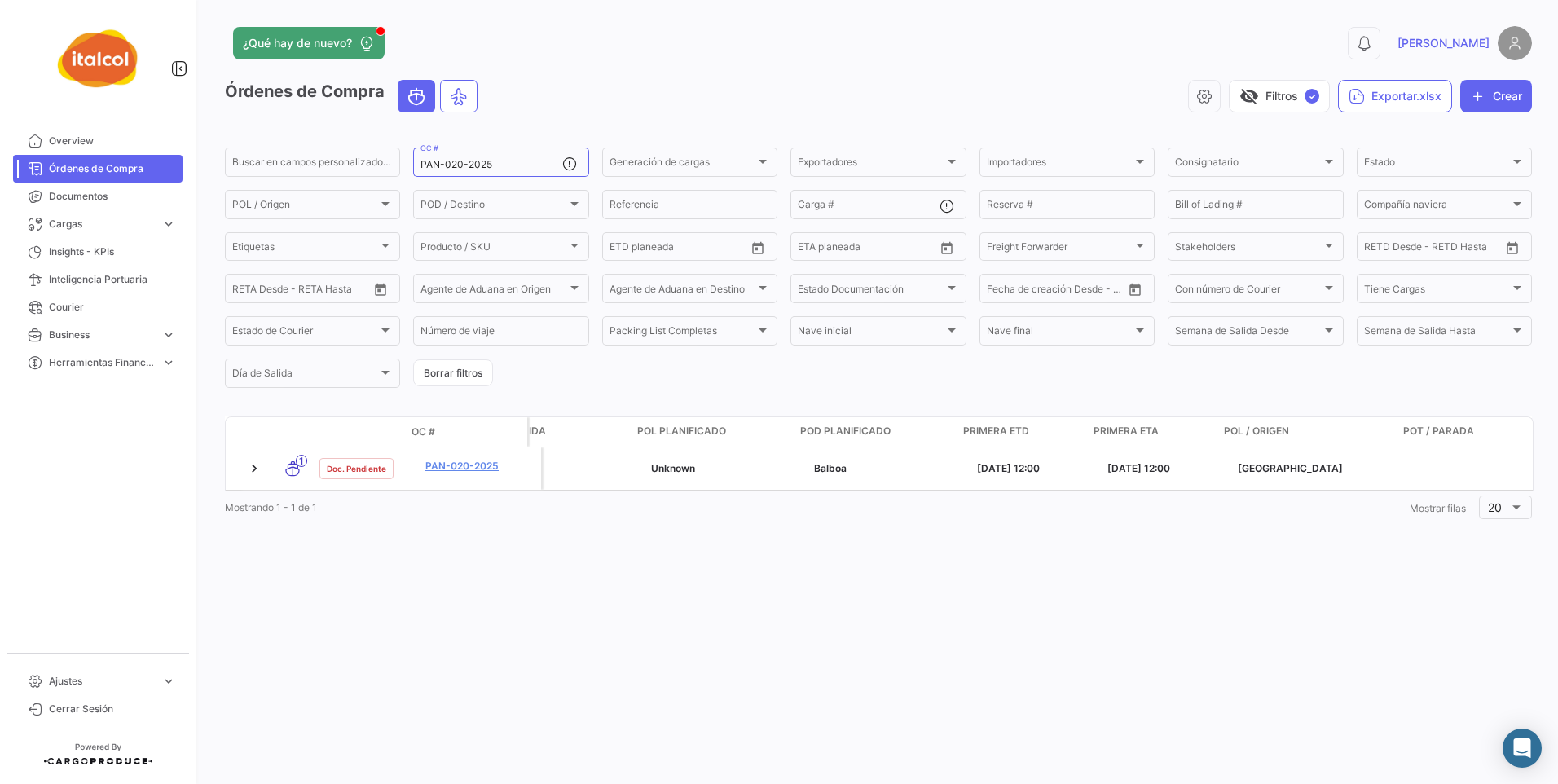
scroll to position [0, 1170]
click at [464, 165] on input "PAN-020-2025" at bounding box center [491, 164] width 141 height 11
click at [463, 165] on input "PAN-020-2025" at bounding box center [491, 164] width 141 height 11
paste input "AURC000776"
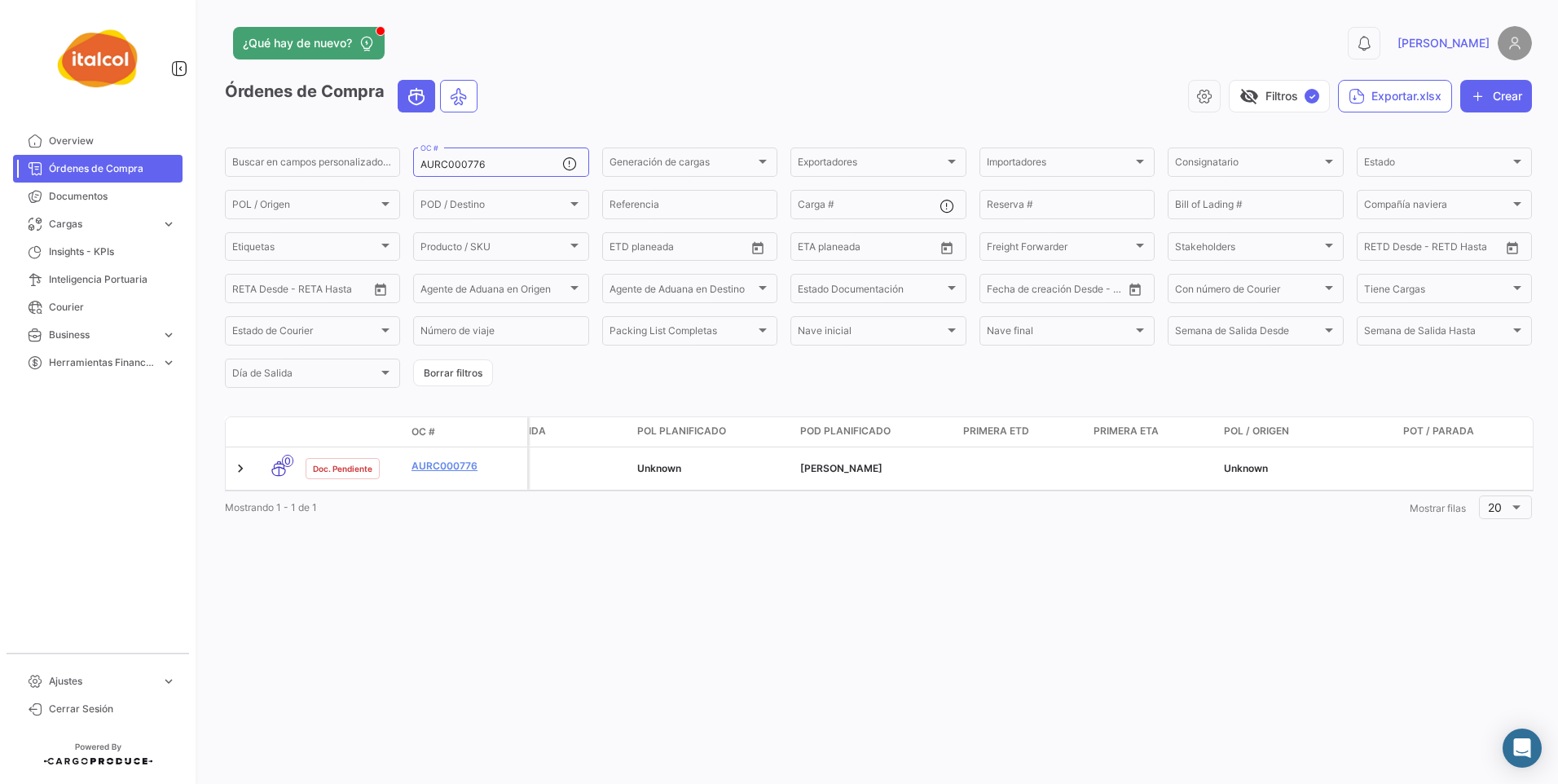
drag, startPoint x: 481, startPoint y: 507, endPoint x: 418, endPoint y: 497, distance: 63.8
click at [418, 498] on div "Modo de Transporte Estado Doc. OC # Generación [PERSON_NAME] Importador Exporta…" at bounding box center [878, 469] width 1307 height 107
click at [691, 618] on div "¿Qué hay de nuevo? 0 [PERSON_NAME] de Compra visibility_off Filtros ✓ Exportar.…" at bounding box center [878, 392] width 1359 height 784
click at [444, 157] on div "AURC000776 OC #" at bounding box center [491, 160] width 141 height 32
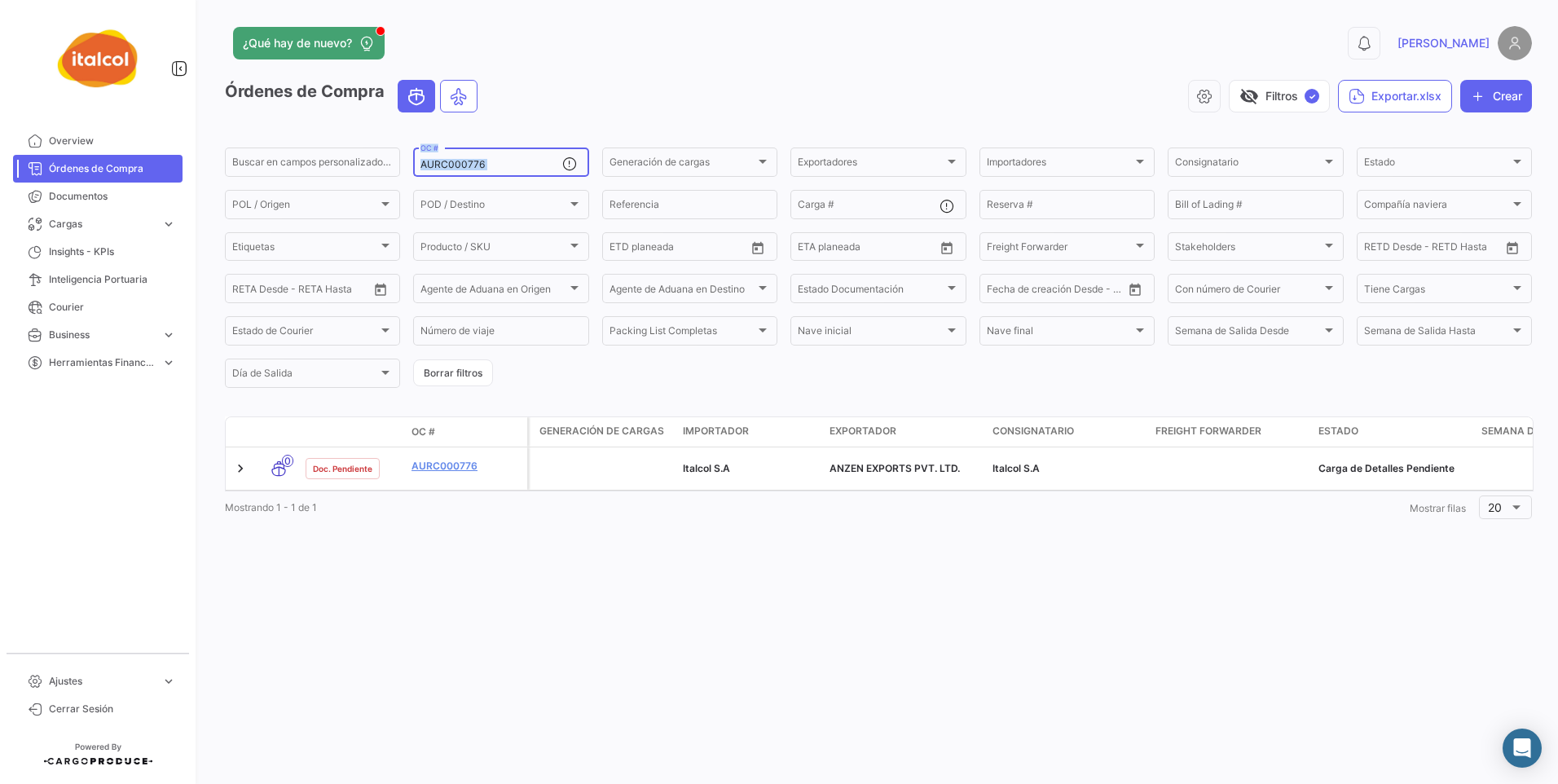
click at [444, 157] on div "AURC000776 OC #" at bounding box center [491, 160] width 141 height 32
click at [443, 170] on input "AURC000776" at bounding box center [491, 164] width 141 height 11
paste input "FZPC000782"
click at [469, 161] on input "FZPC000782" at bounding box center [491, 164] width 141 height 11
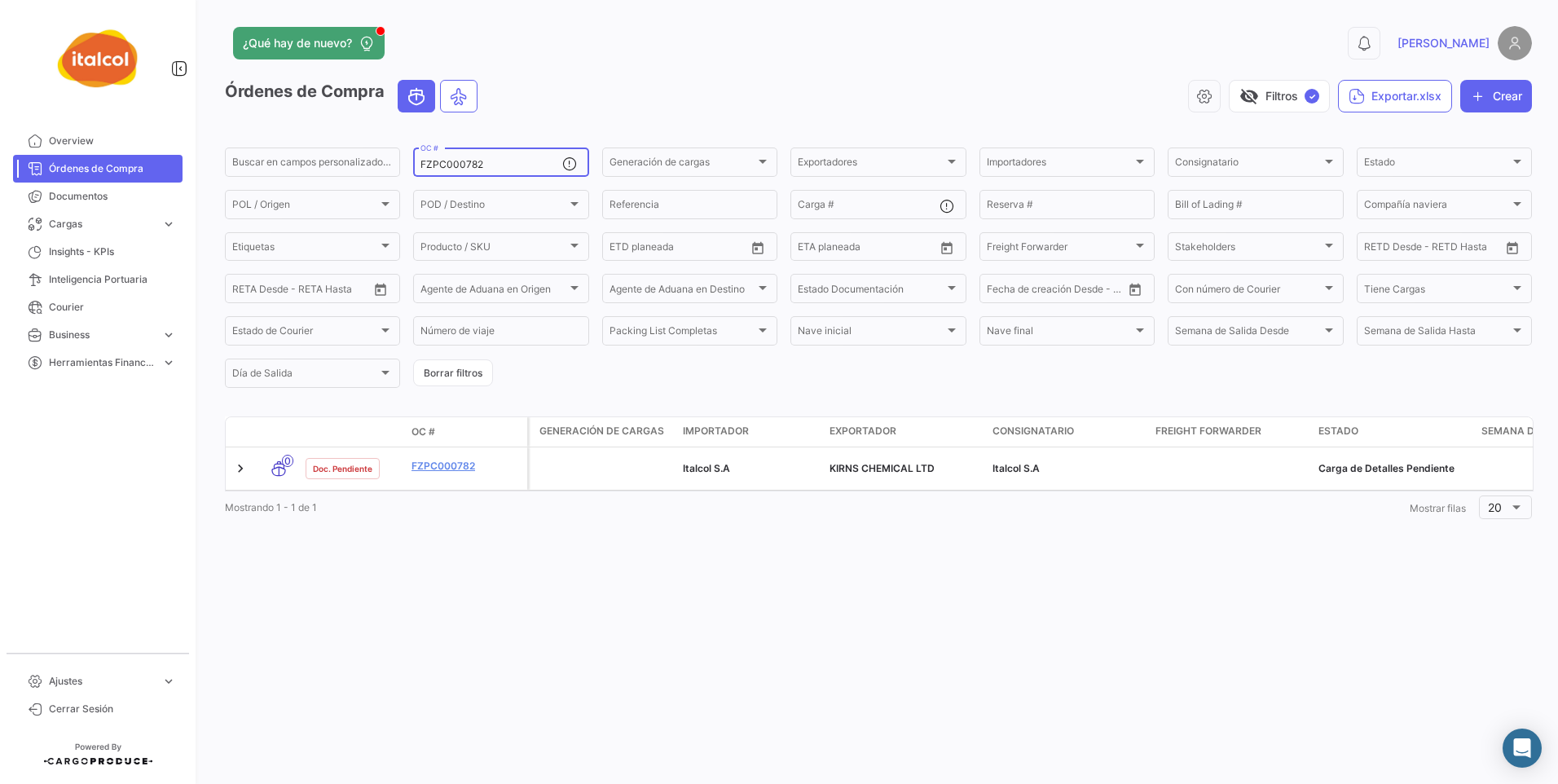
click at [469, 161] on input "FZPC000782" at bounding box center [491, 164] width 141 height 11
paste input "8"
click at [473, 156] on div "FZPC000788 OC #" at bounding box center [491, 160] width 141 height 32
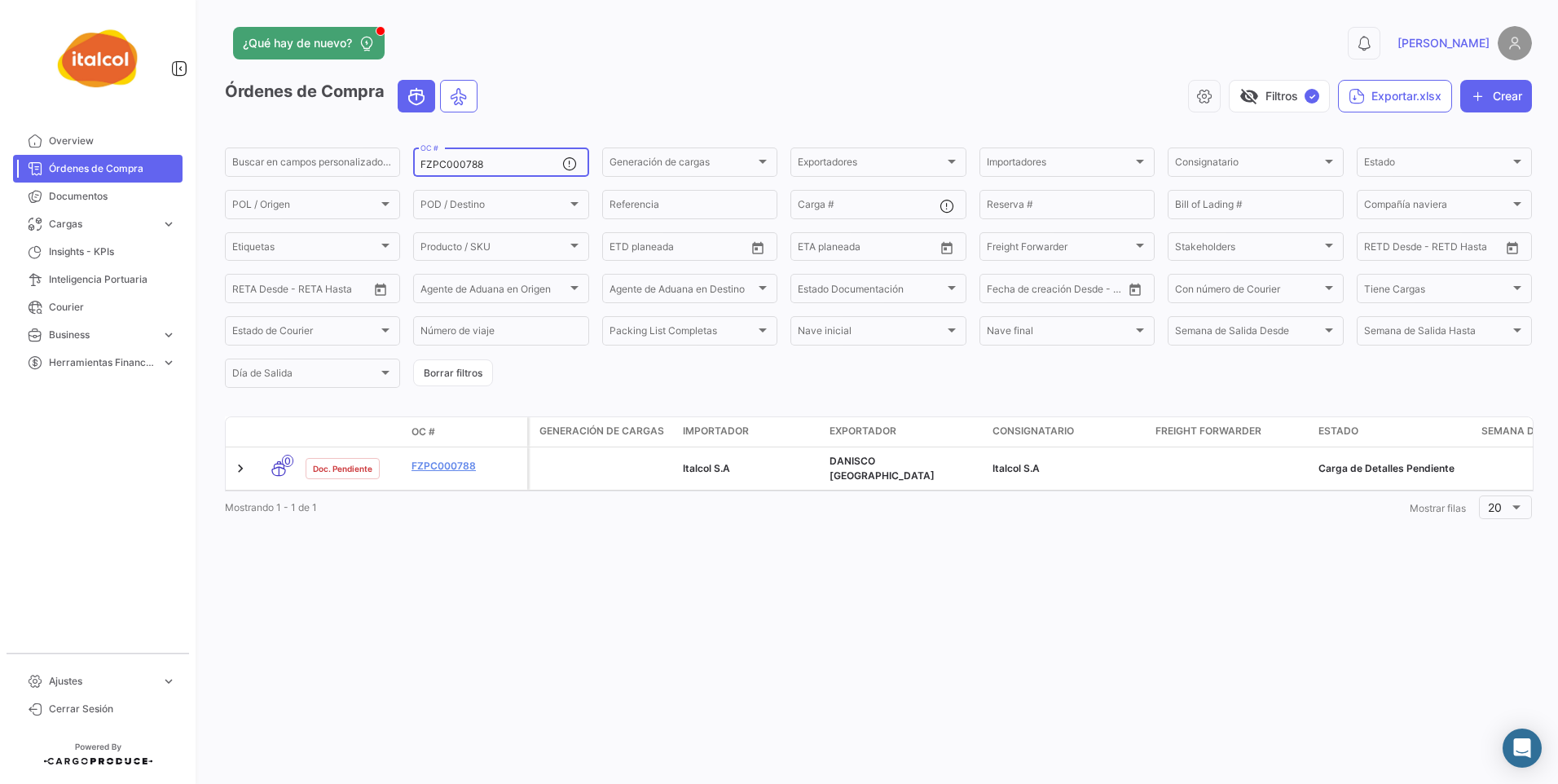
click at [469, 161] on input "FZPC000788" at bounding box center [491, 164] width 141 height 11
paste input "AC002241"
paste input "ECU-022-2025"
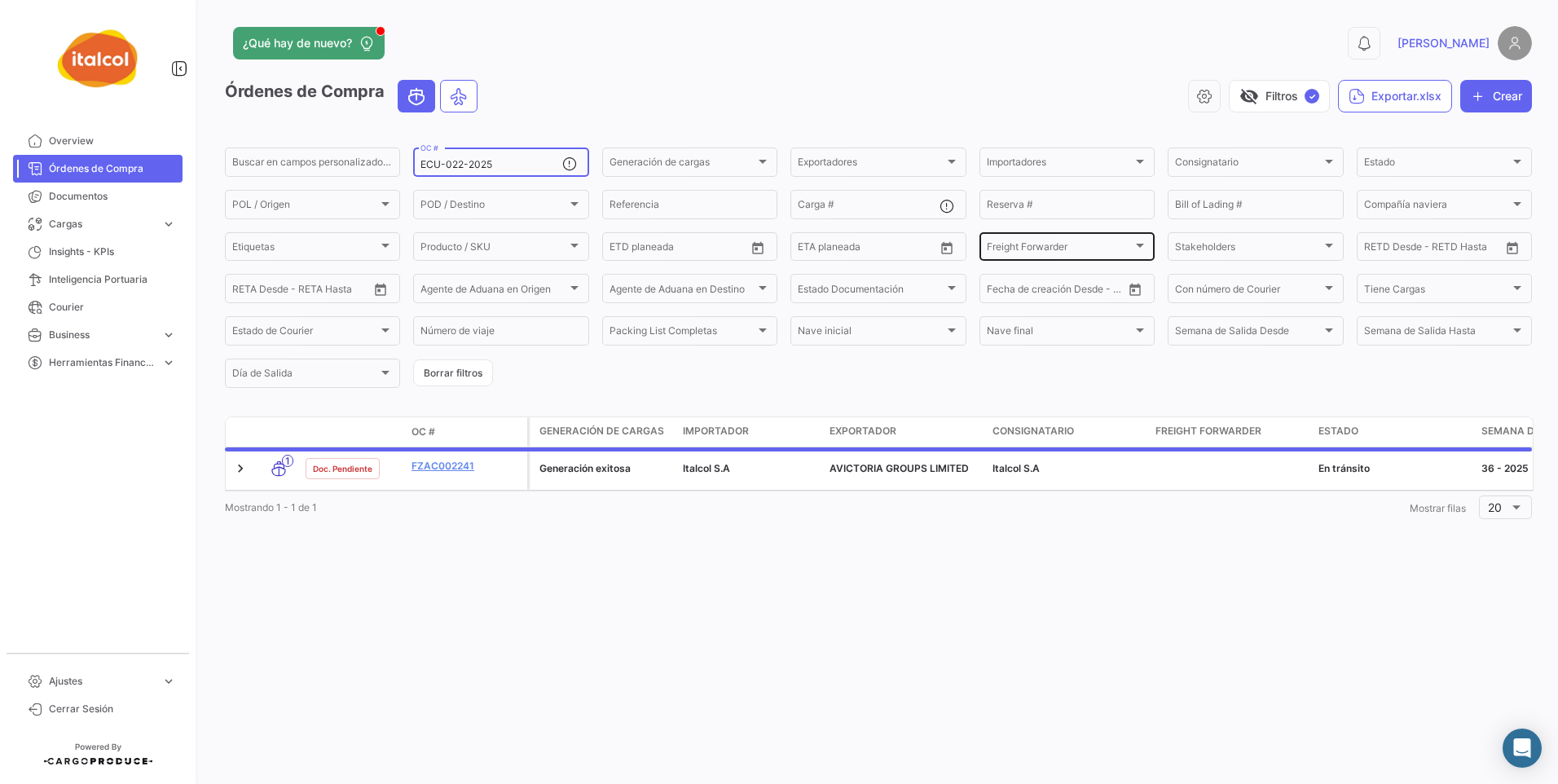
type input "ECU-022-2025"
